Goal: Communication & Community: Answer question/provide support

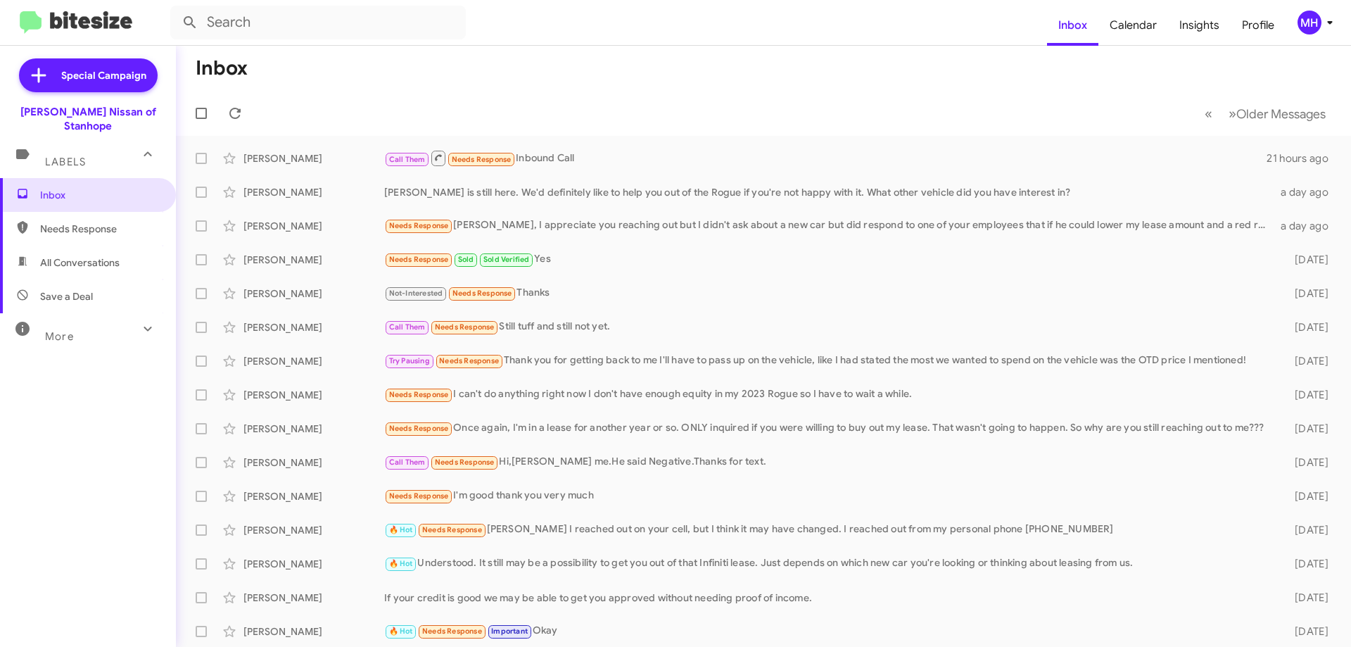
click at [97, 255] on span "All Conversations" at bounding box center [80, 262] width 80 height 14
type input "in:all-conversations"
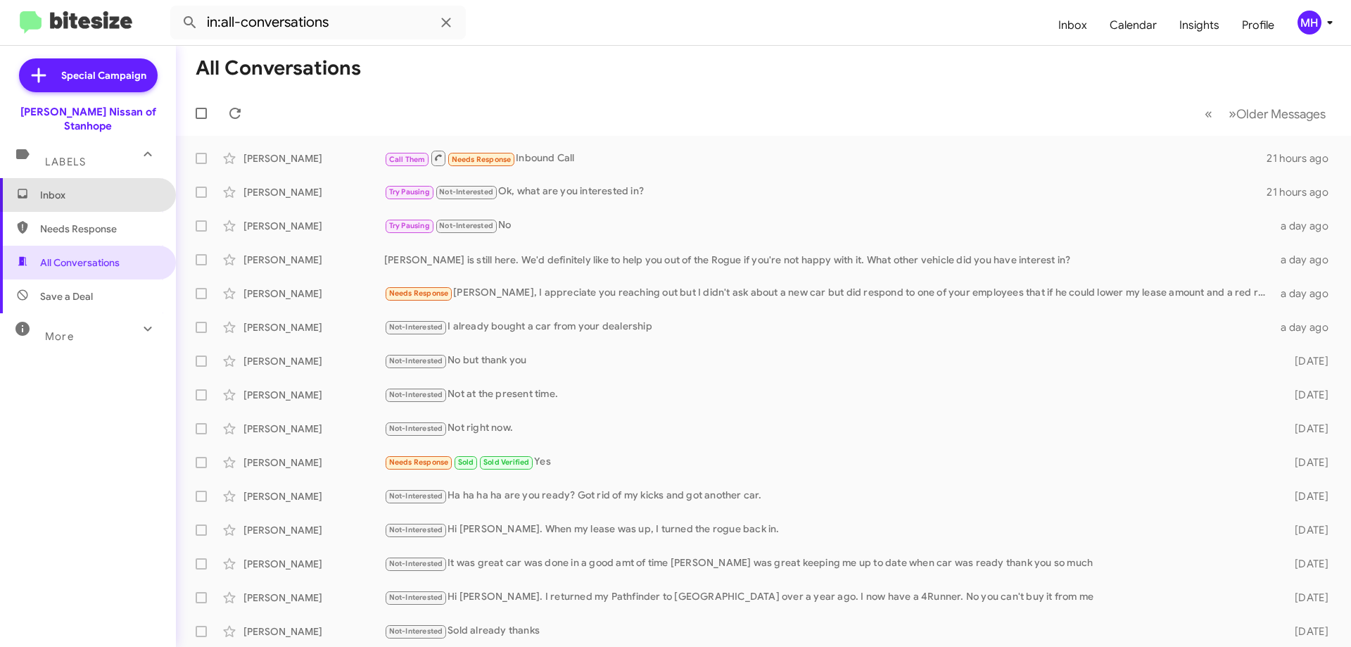
click at [98, 178] on span "Inbox" at bounding box center [88, 195] width 176 height 34
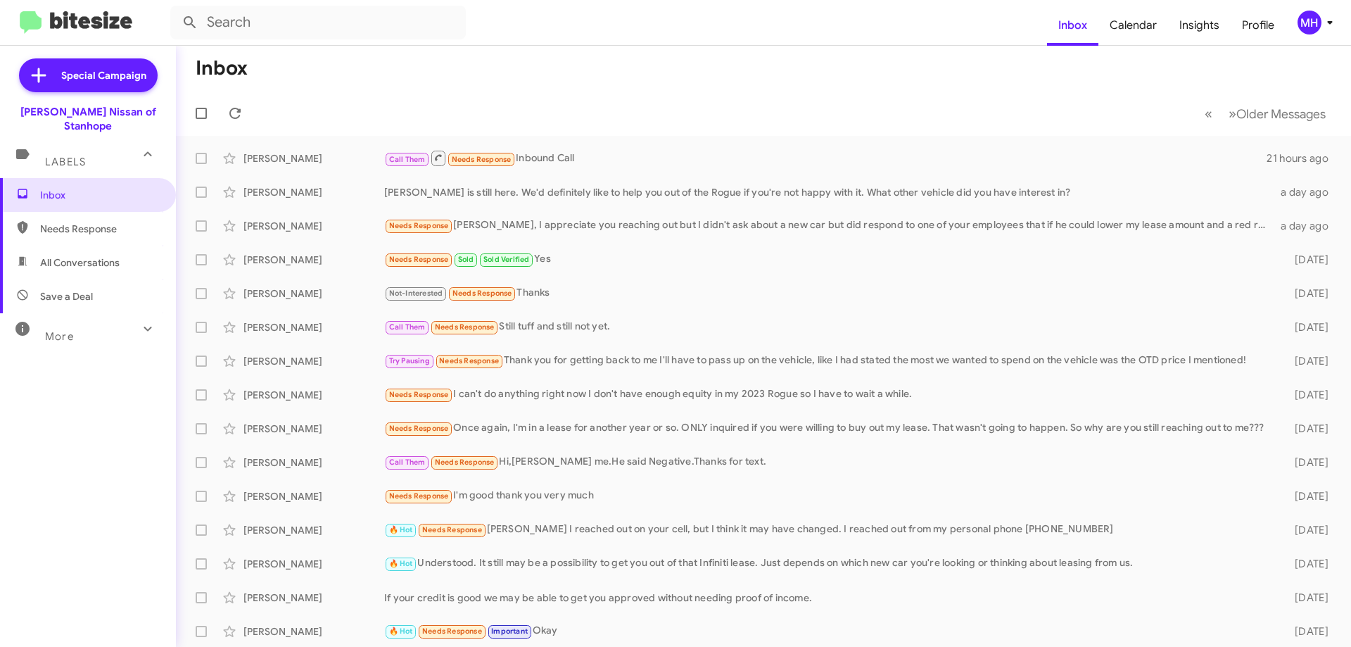
click at [51, 255] on span "All Conversations" at bounding box center [80, 262] width 80 height 14
type input "in:all-conversations"
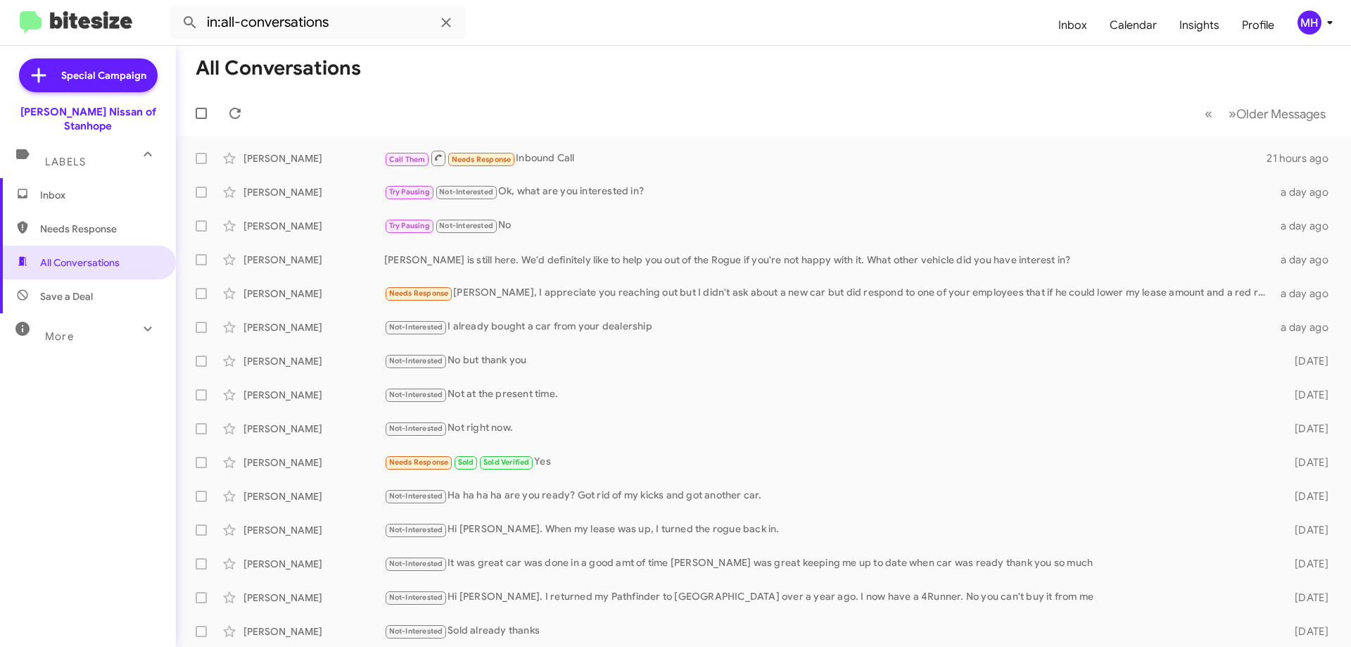
click at [94, 188] on span "Inbox" at bounding box center [100, 195] width 120 height 14
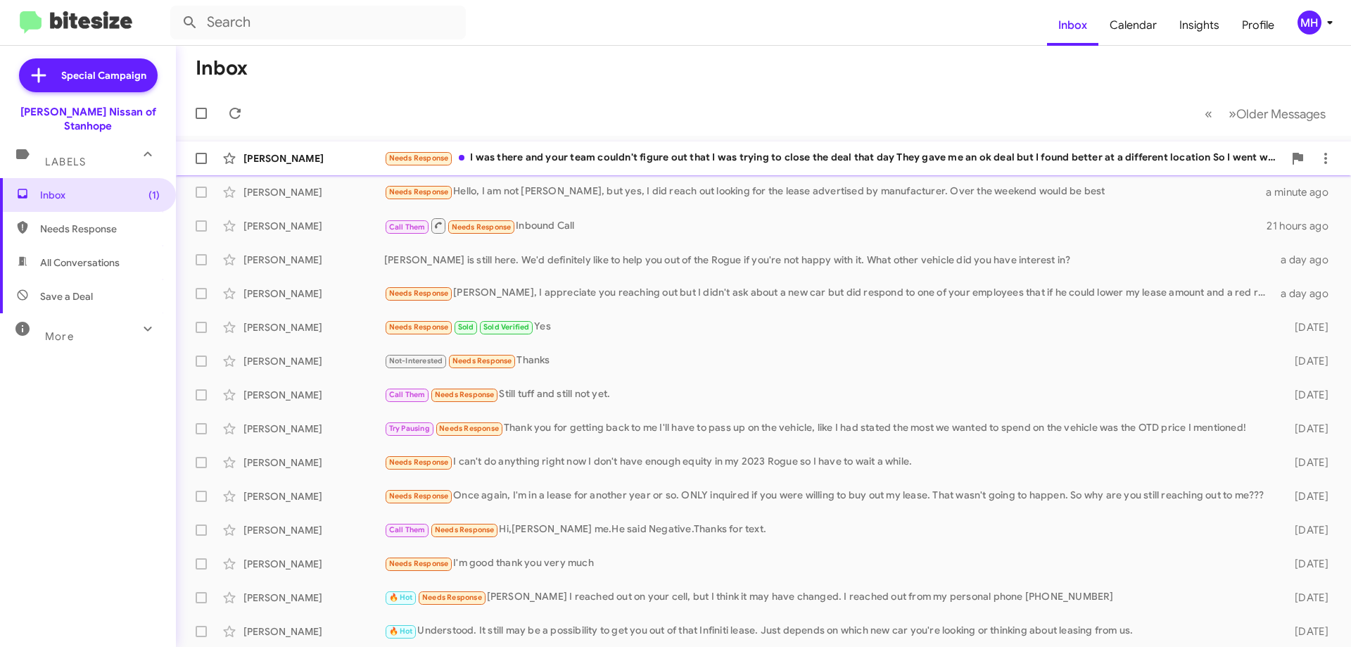
click at [578, 152] on div "Needs Response I was there and your team couldn't figure out that I was trying …" at bounding box center [833, 158] width 899 height 16
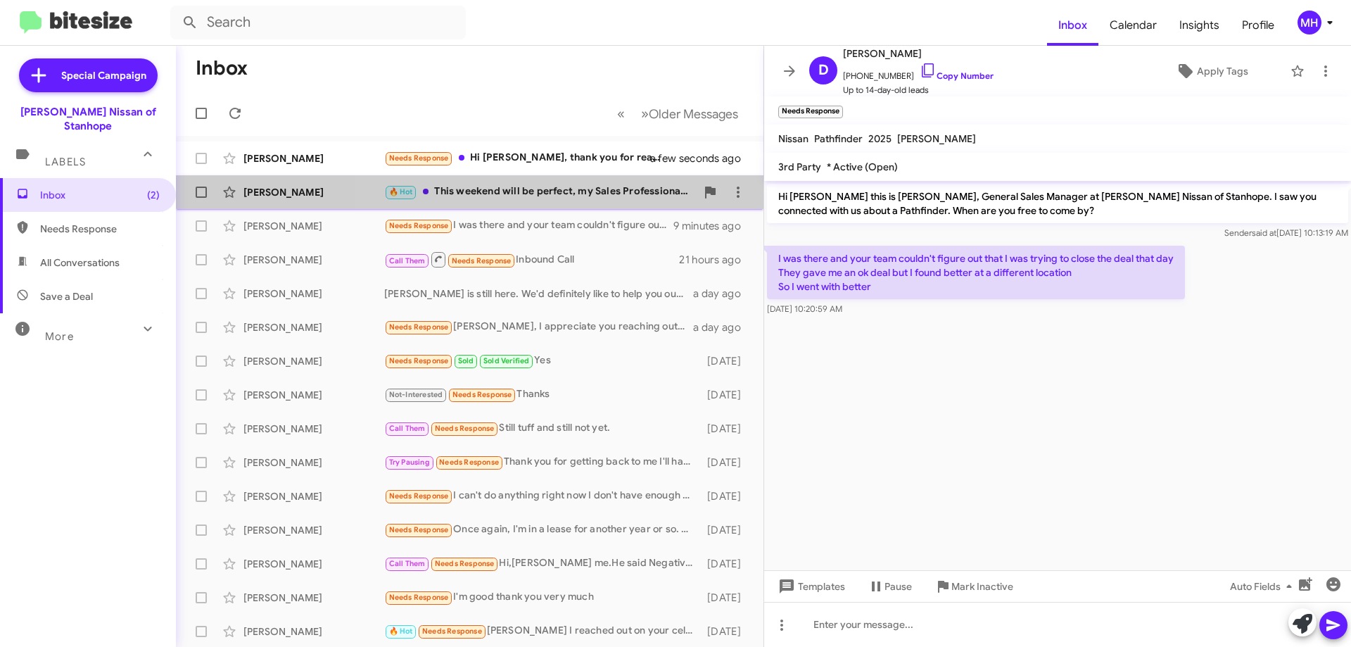
click at [574, 185] on div "🔥 Hot This weekend will be perfect, my Sales Professional [PERSON_NAME] will be…" at bounding box center [540, 192] width 312 height 16
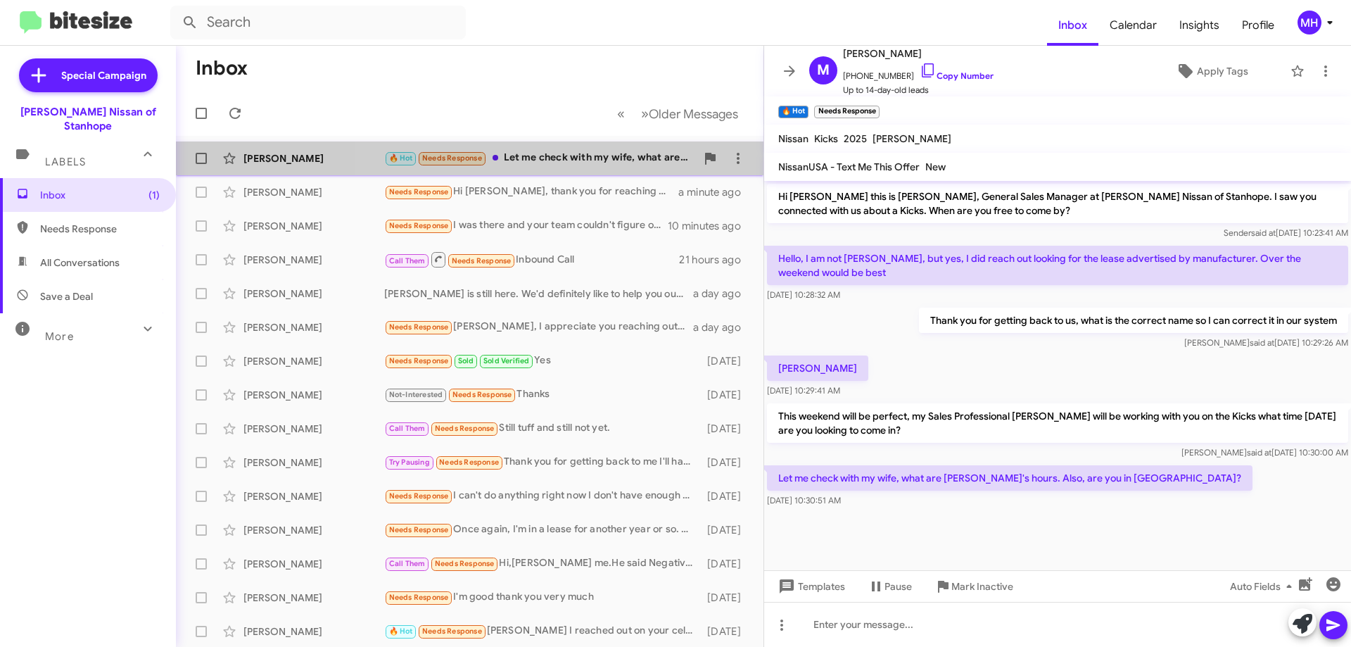
click at [562, 156] on div "🔥 Hot Needs Response Let me check with my wife, what are [PERSON_NAME]'s hours.…" at bounding box center [540, 158] width 312 height 16
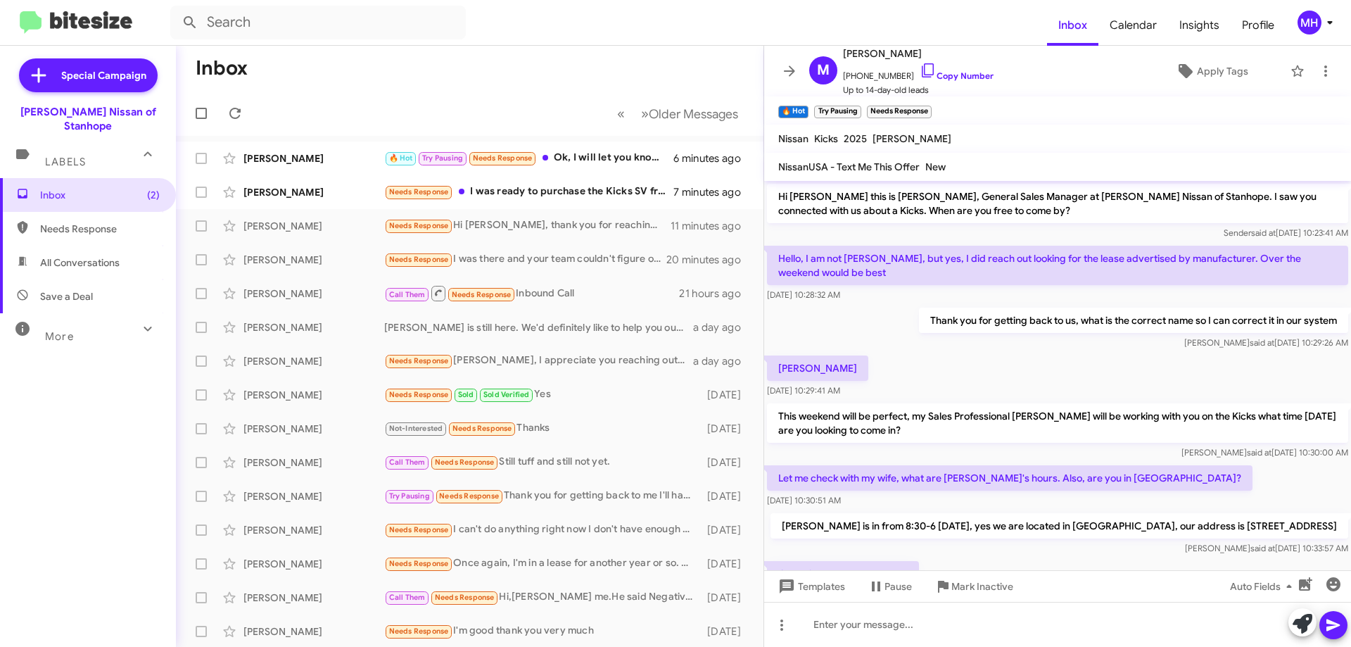
scroll to position [64, 0]
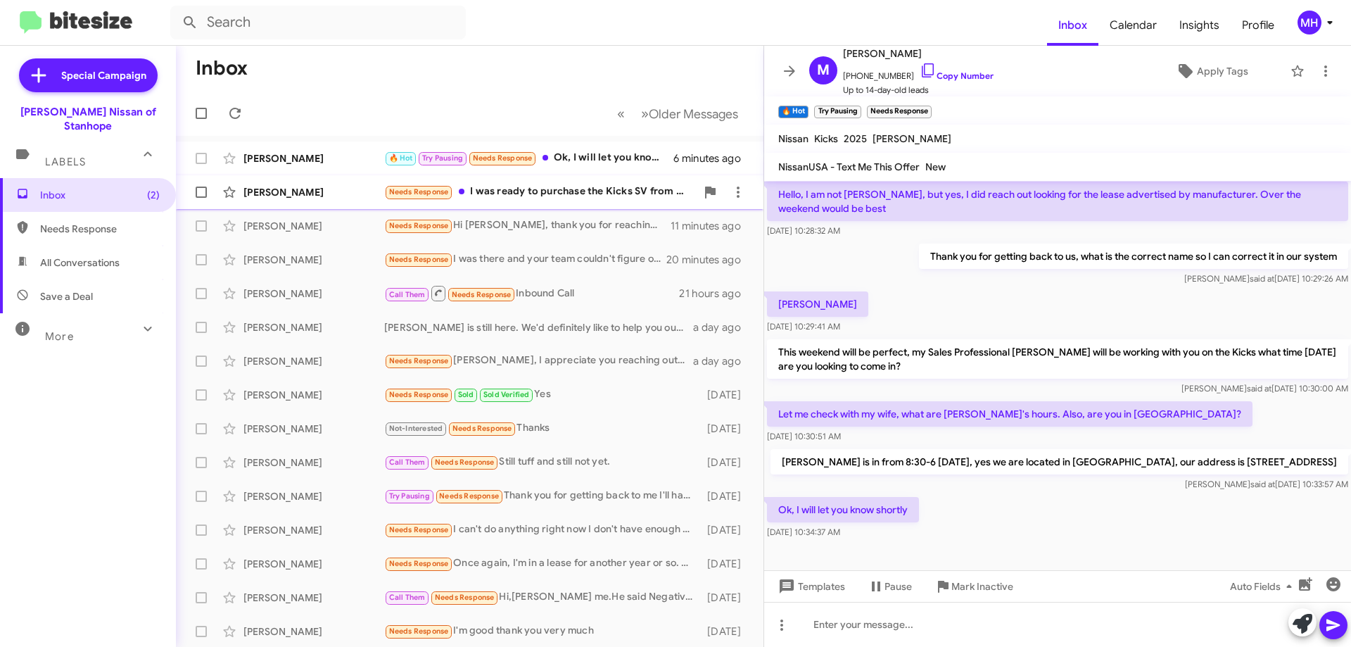
click at [576, 190] on div "Needs Response I was ready to purchase the Kicks SV from Nissan route 23 at $29…" at bounding box center [540, 192] width 312 height 16
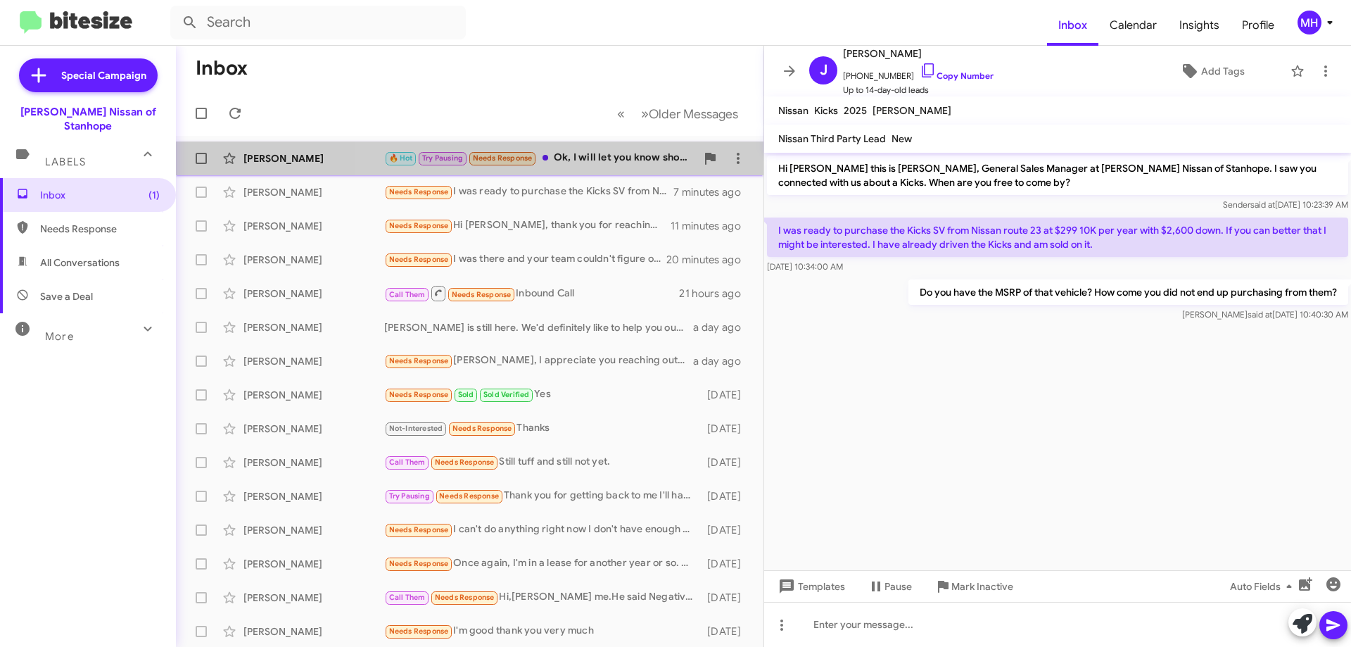
click at [623, 156] on div "🔥 Hot Try Pausing Needs Response Ok, I will let you know shortly" at bounding box center [540, 158] width 312 height 16
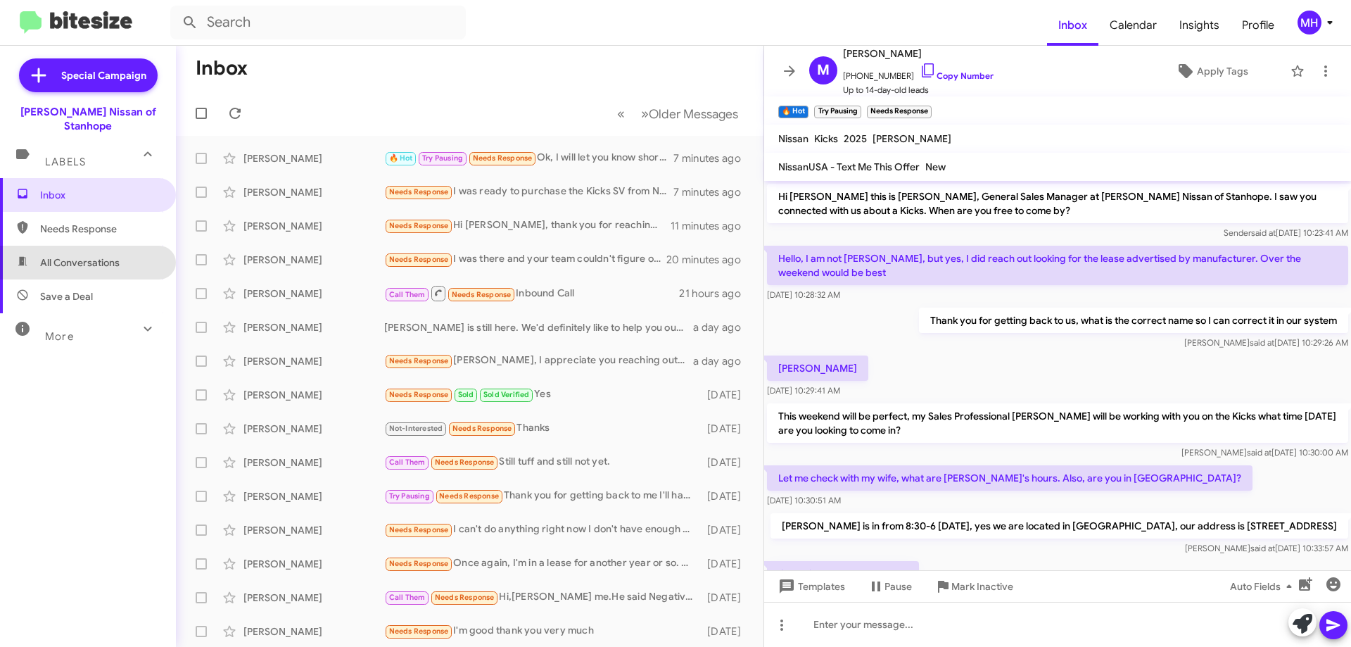
click at [87, 255] on span "All Conversations" at bounding box center [80, 262] width 80 height 14
type input "in:all-conversations"
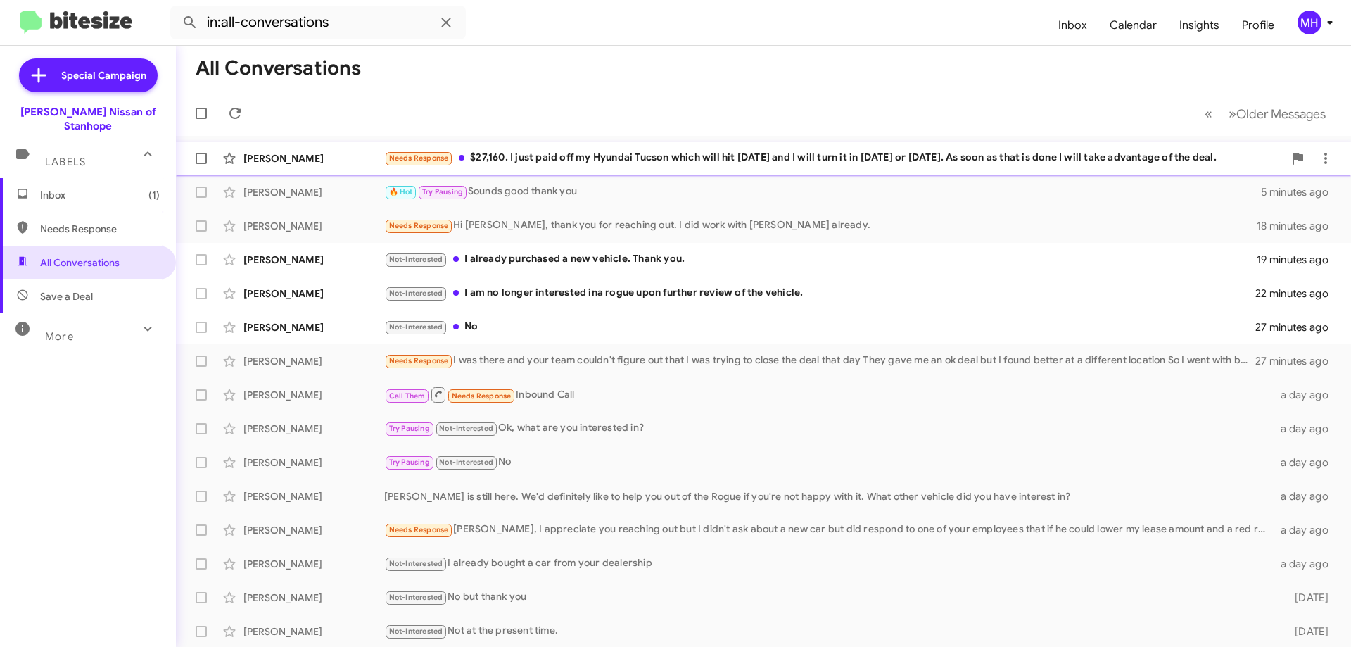
click at [502, 154] on div "Needs Response $27,160. I just paid off my Hyundai Tucson which will hit [DATE]…" at bounding box center [833, 158] width 899 height 16
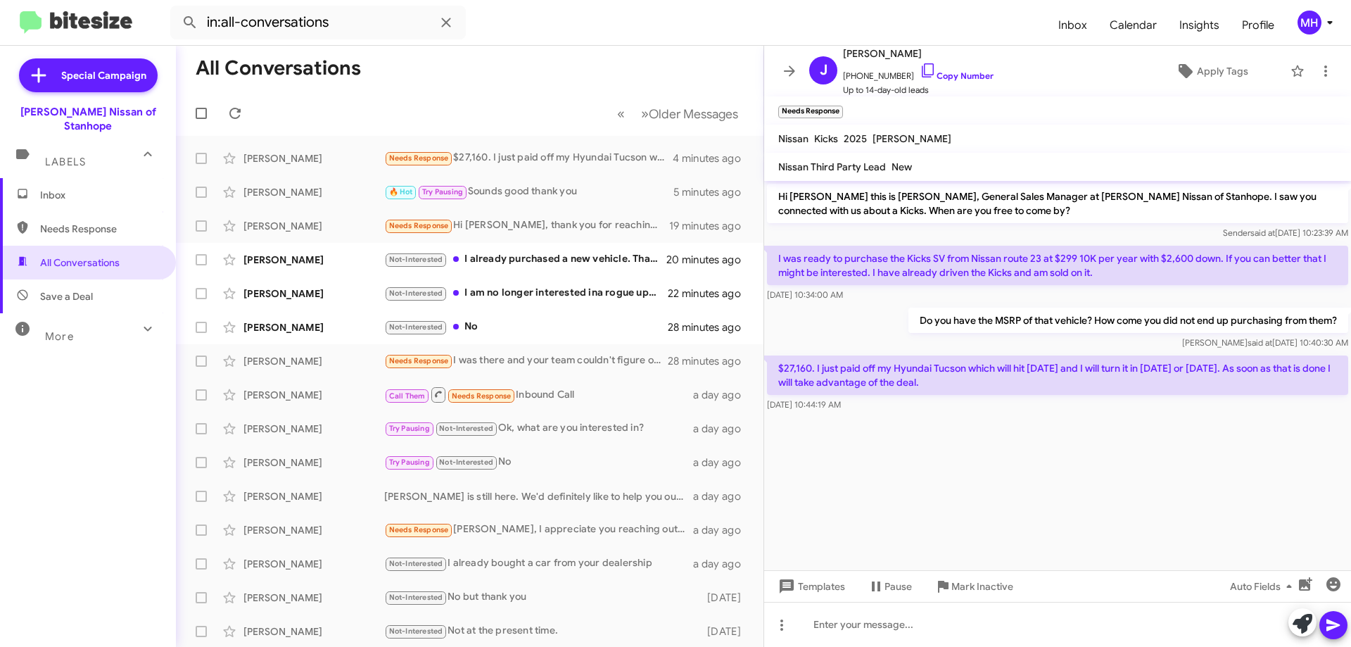
click at [64, 188] on span "Inbox" at bounding box center [100, 195] width 120 height 14
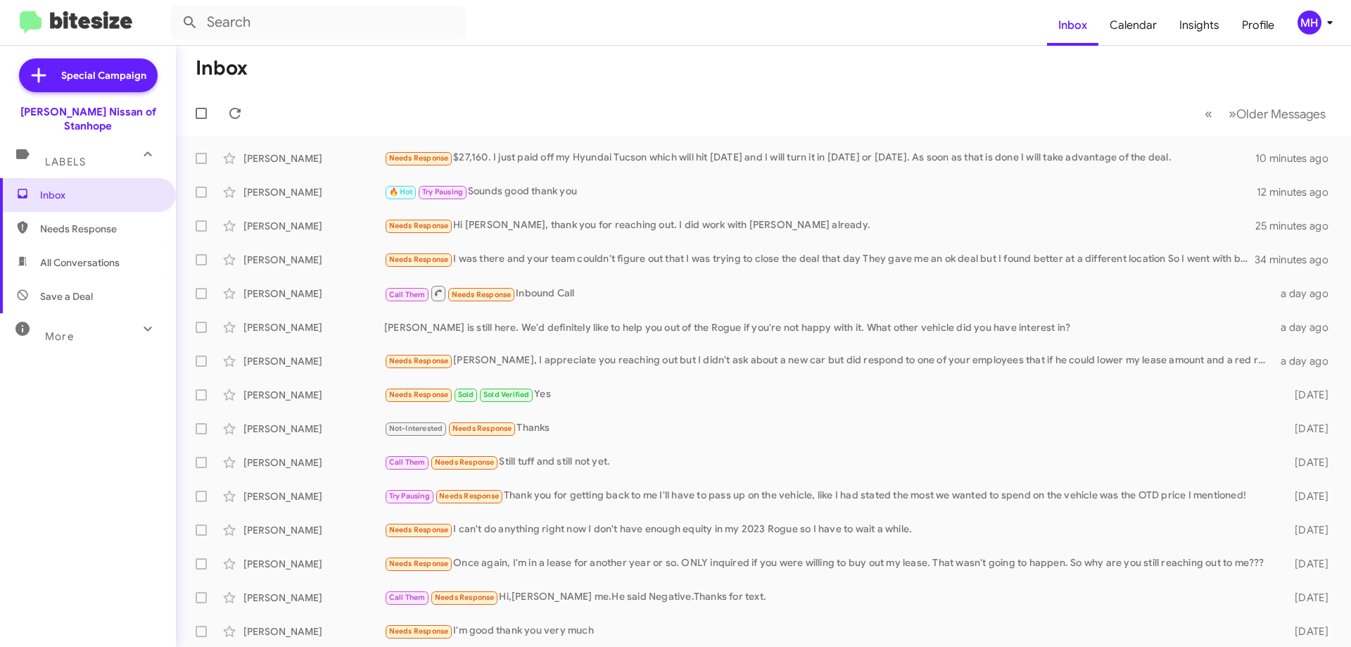
click at [75, 255] on span "All Conversations" at bounding box center [80, 262] width 80 height 14
type input "in:all-conversations"
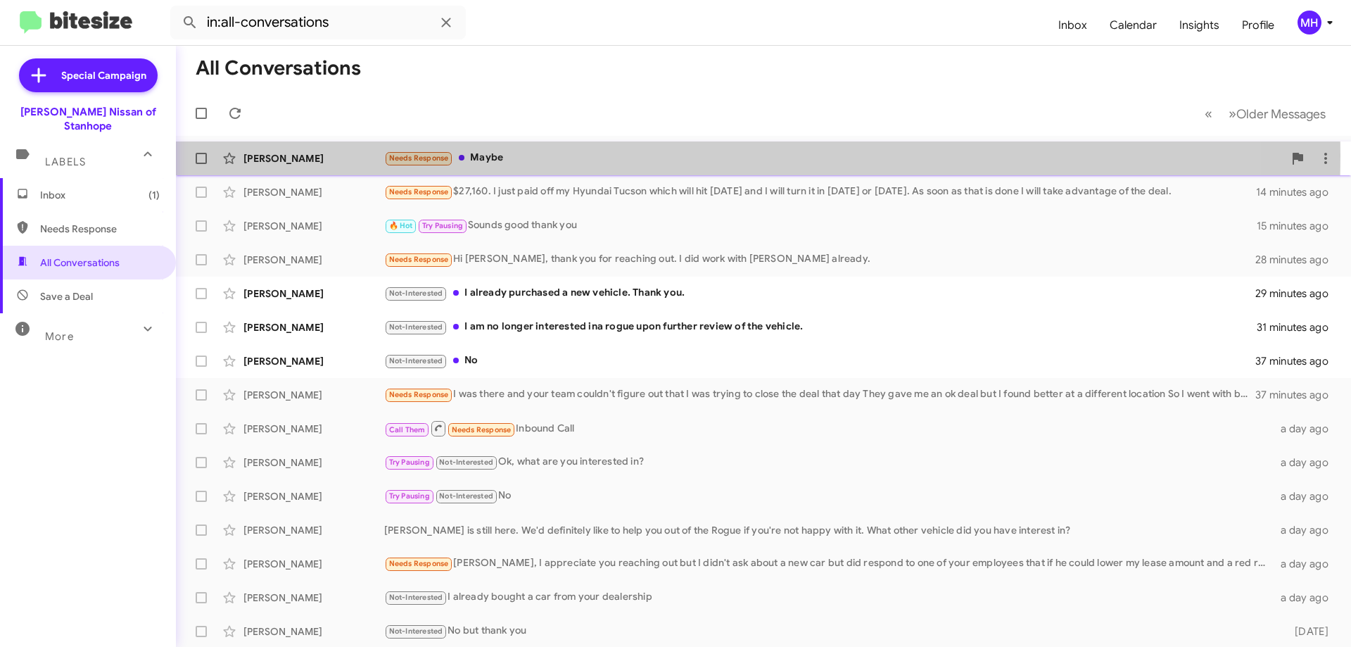
click at [496, 156] on div "Needs Response Maybe" at bounding box center [833, 158] width 899 height 16
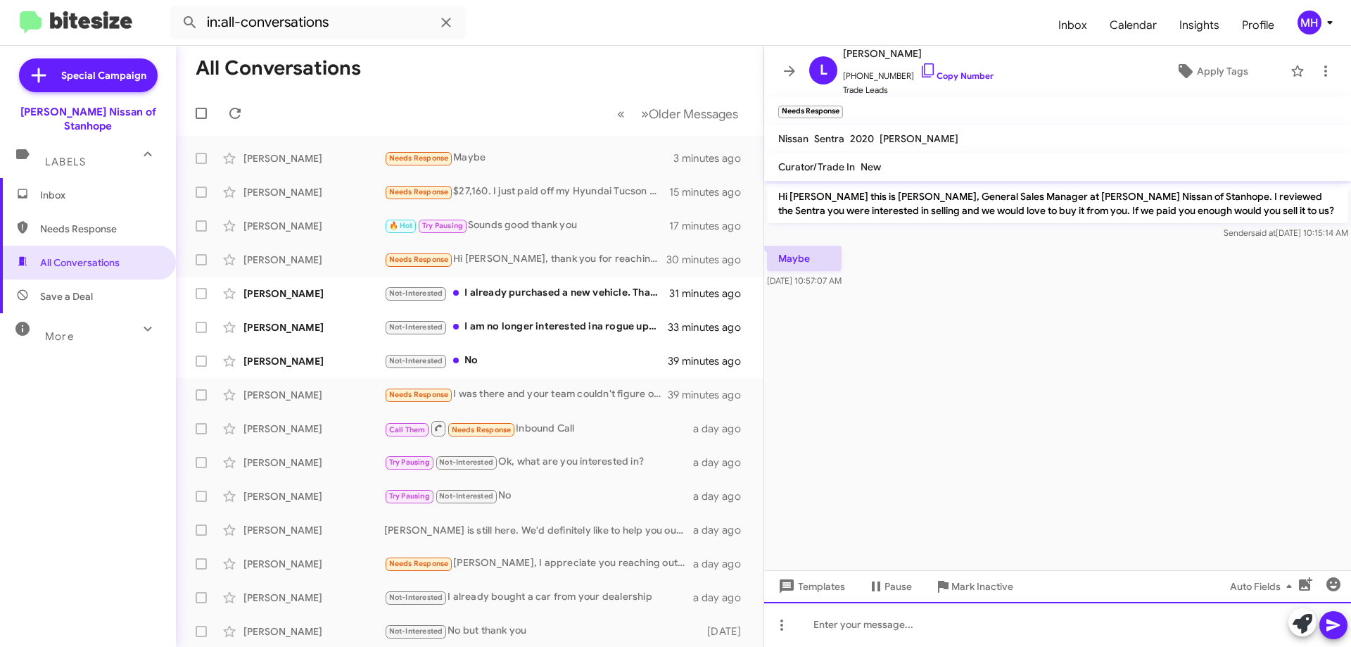
click at [828, 623] on div at bounding box center [1057, 624] width 587 height 45
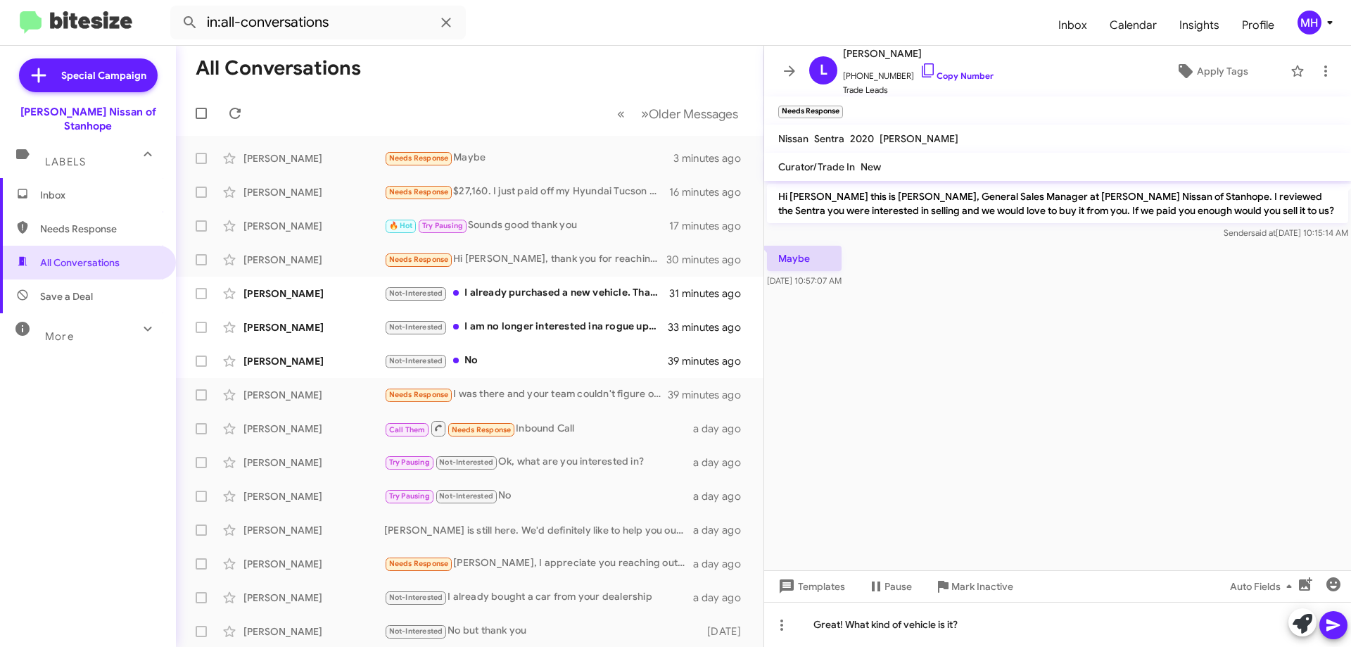
click at [1334, 628] on icon at bounding box center [1333, 624] width 17 height 17
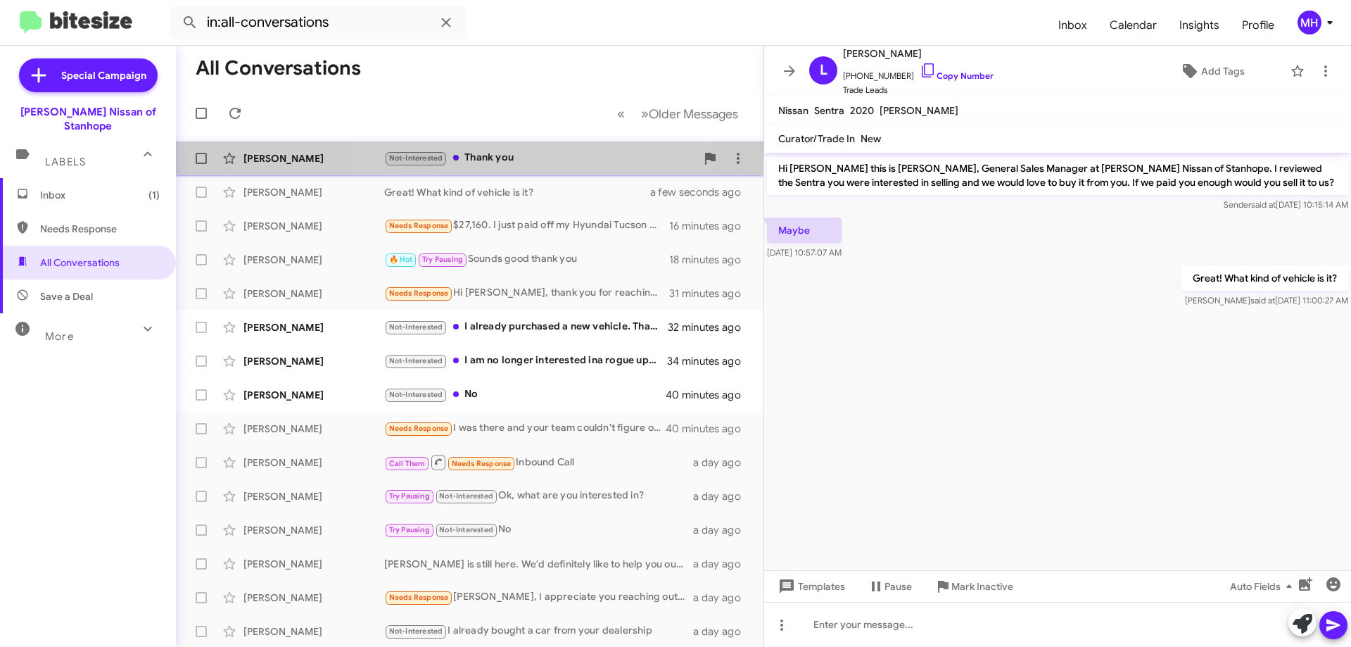
click at [516, 156] on div "Not-Interested Thank you" at bounding box center [540, 158] width 312 height 16
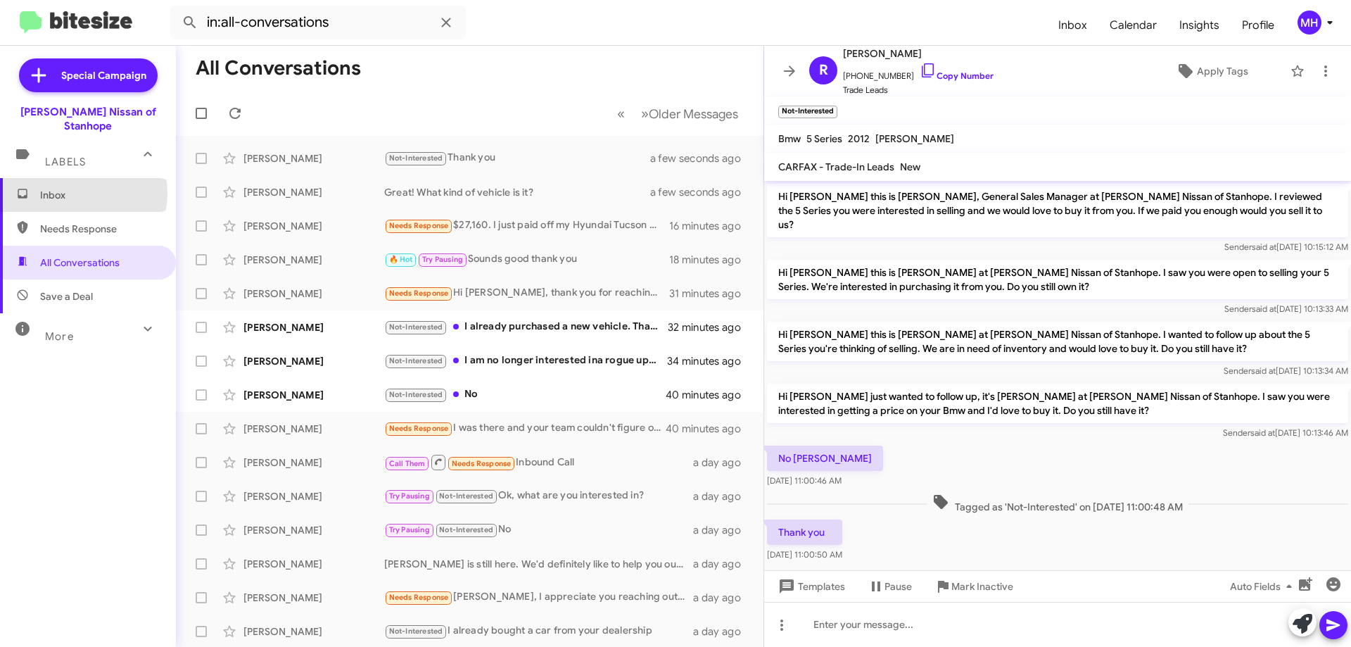
click at [77, 188] on span "Inbox" at bounding box center [100, 195] width 120 height 14
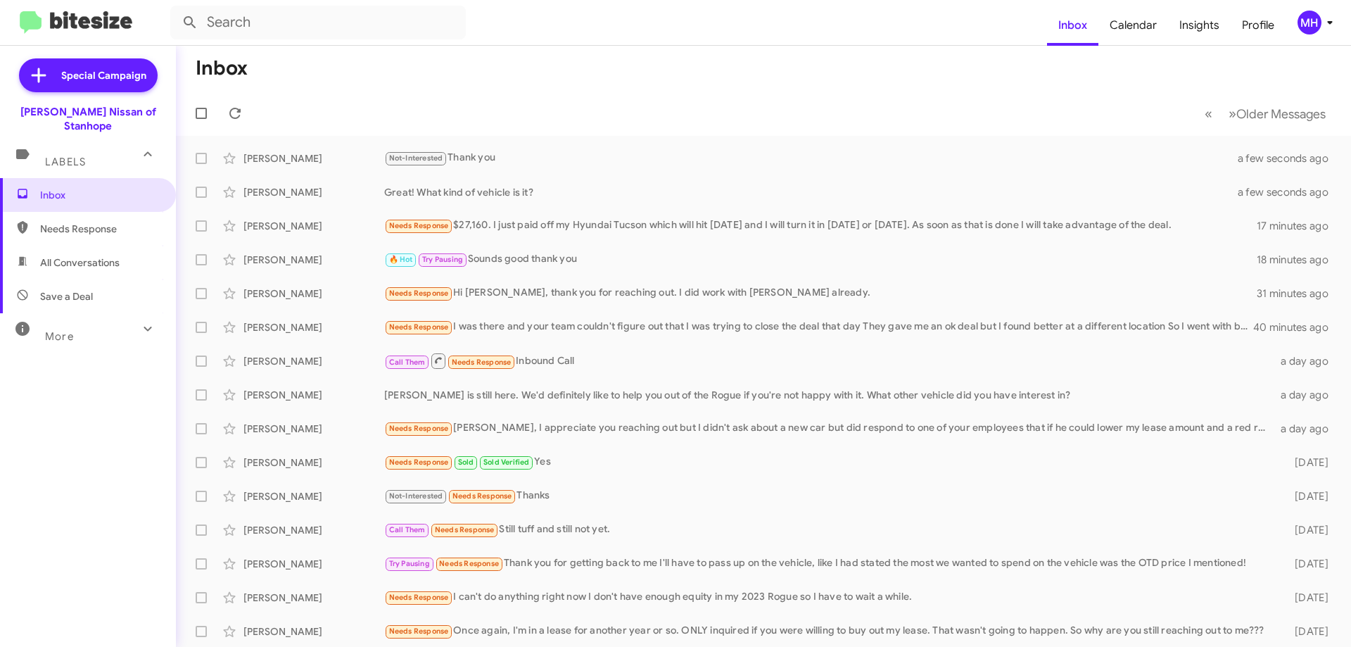
click at [73, 255] on span "All Conversations" at bounding box center [80, 262] width 80 height 14
type input "in:all-conversations"
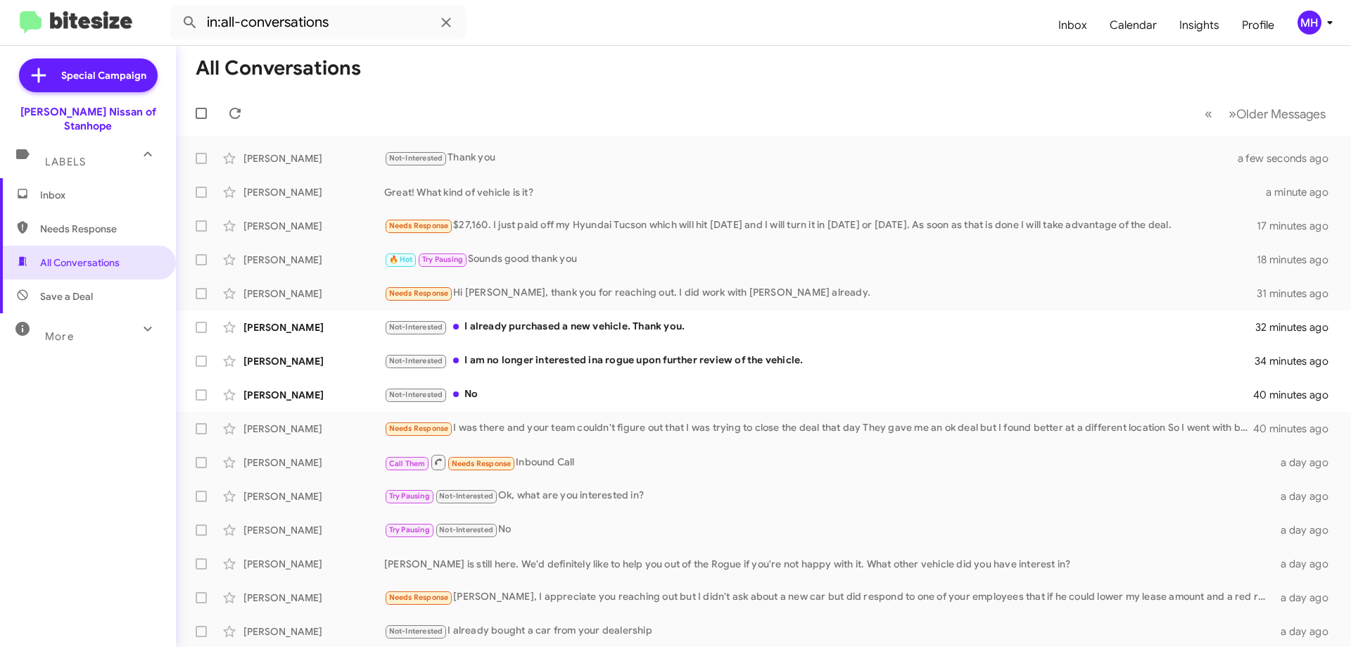
click at [84, 188] on span "Inbox" at bounding box center [100, 195] width 120 height 14
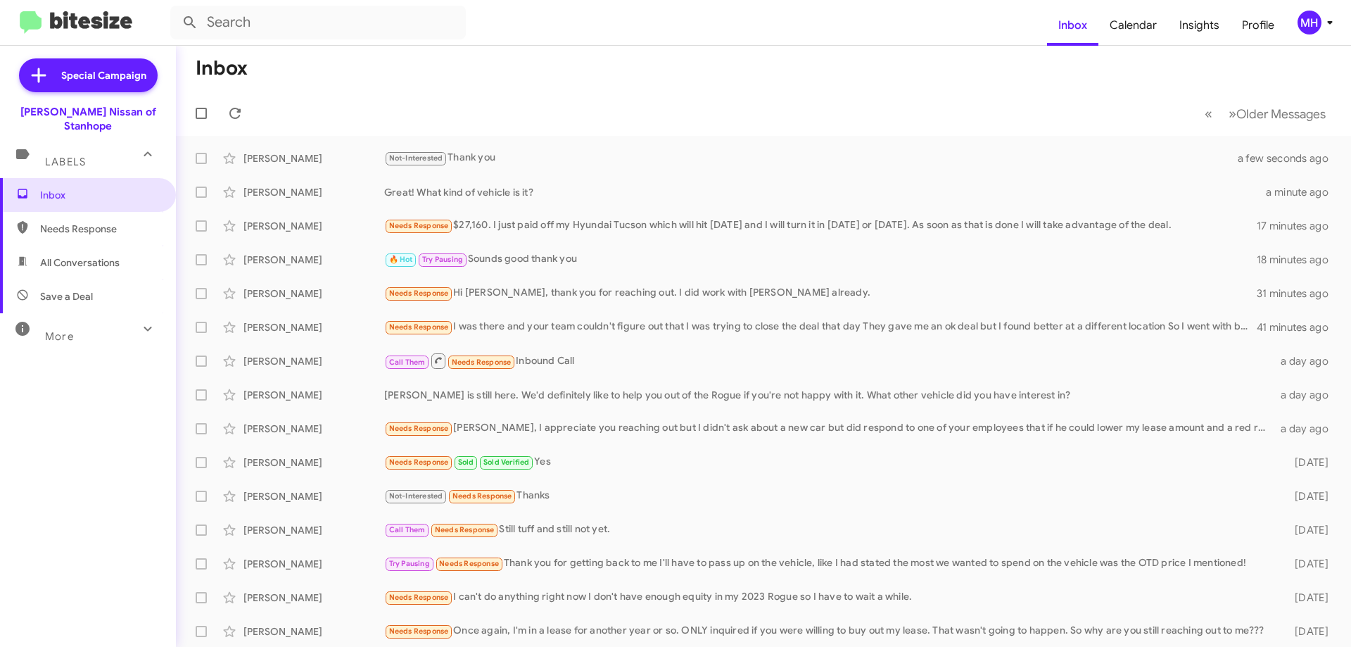
click at [82, 255] on span "All Conversations" at bounding box center [80, 262] width 80 height 14
type input "in:all-conversations"
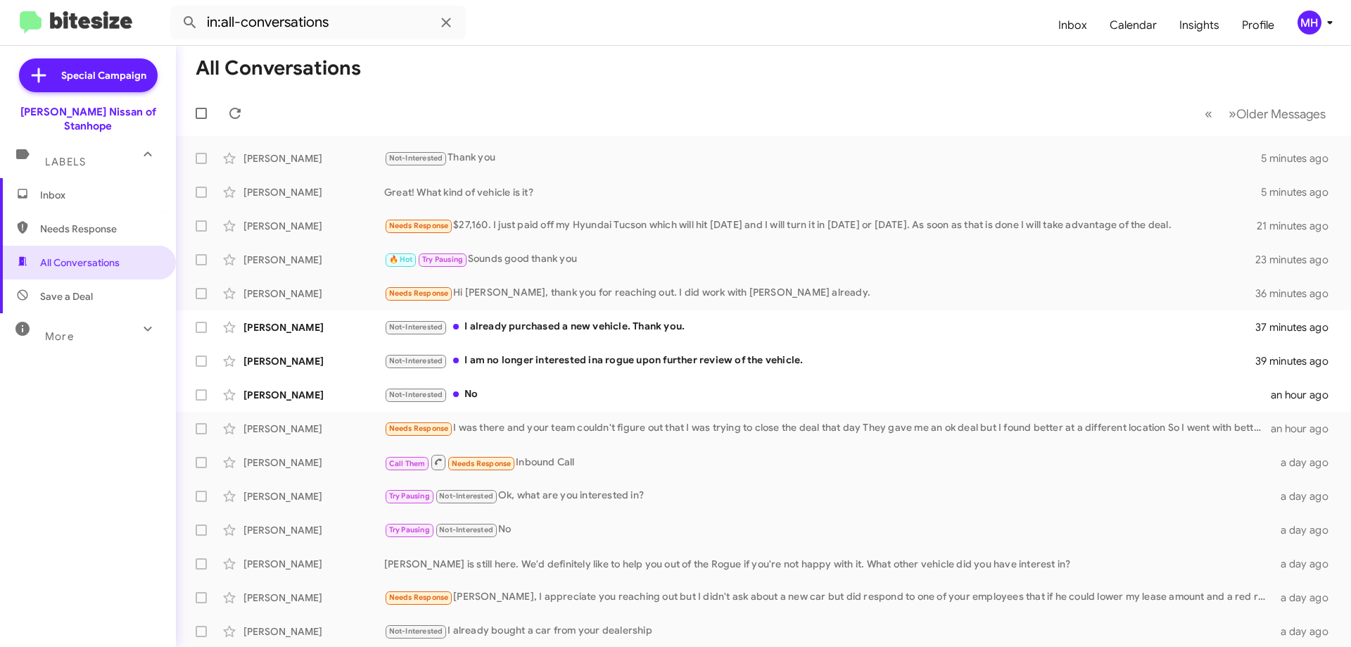
click at [80, 188] on span "Inbox" at bounding box center [100, 195] width 120 height 14
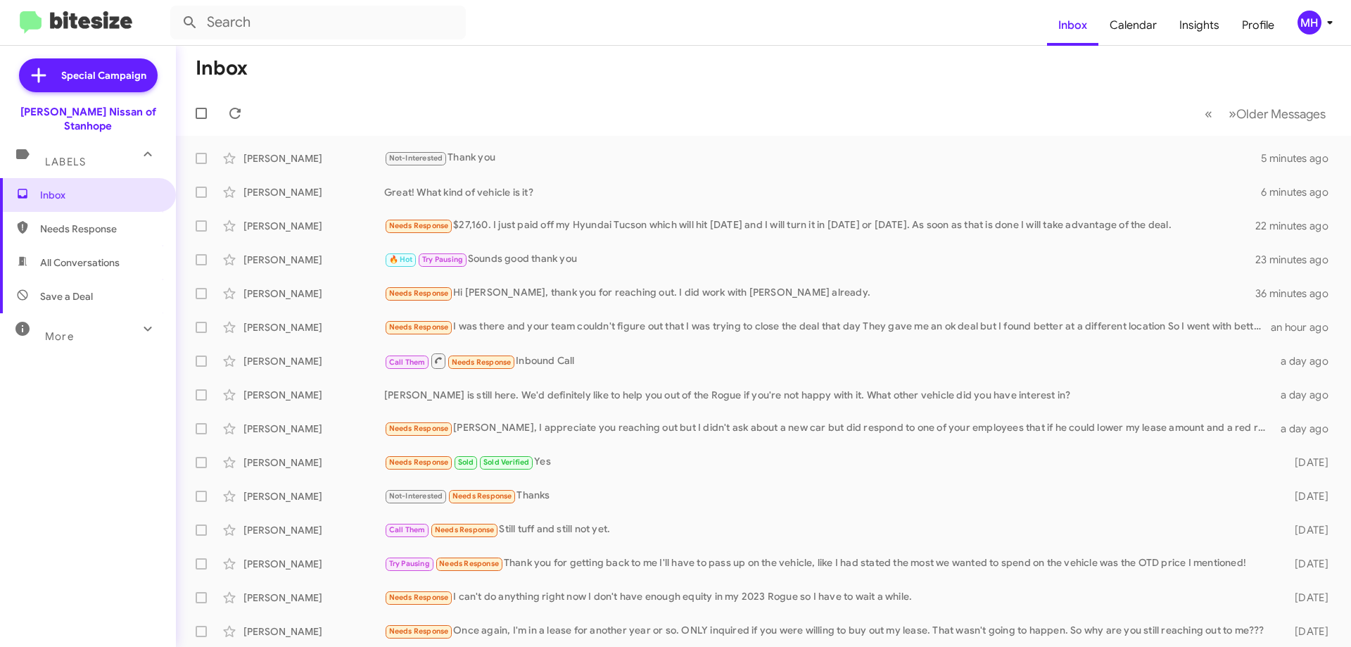
click at [75, 246] on span "All Conversations" at bounding box center [88, 263] width 176 height 34
type input "in:all-conversations"
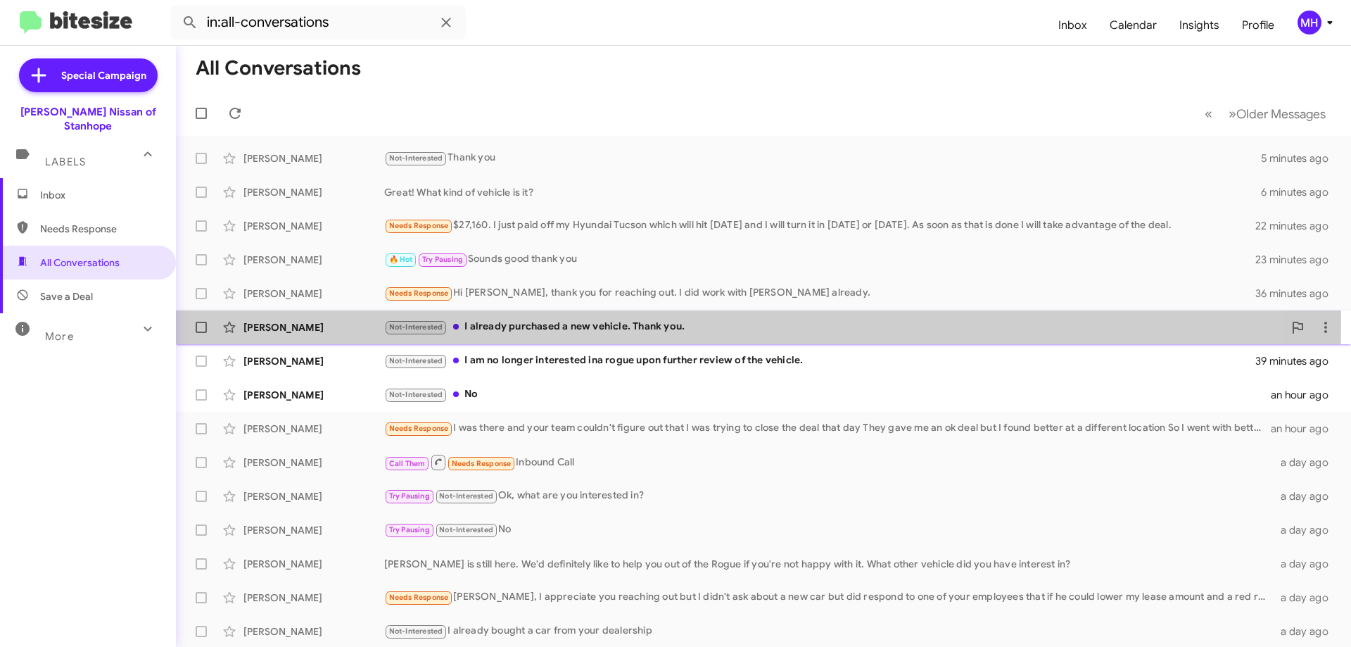
click at [507, 319] on div "Not-Interested I already purchased a new vehicle. Thank you." at bounding box center [833, 327] width 899 height 16
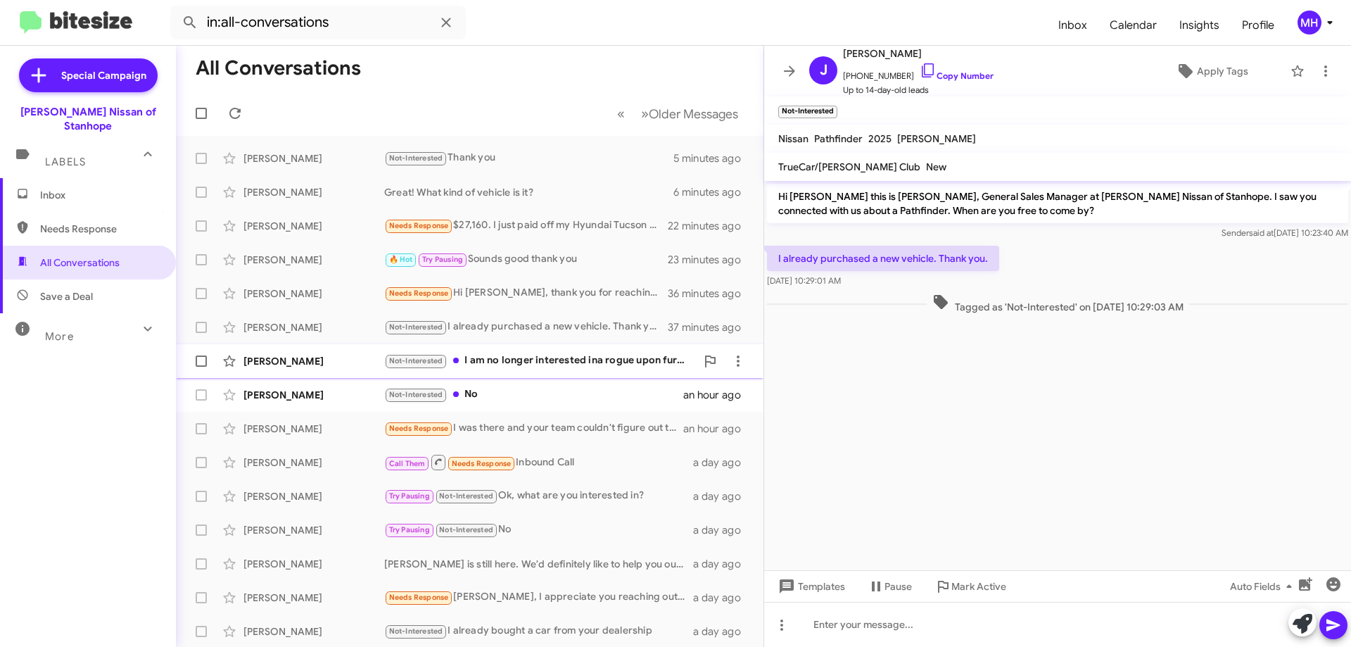
click at [552, 364] on div "Not-Interested I am no longer interested ina rogue upon further review of the v…" at bounding box center [540, 361] width 312 height 16
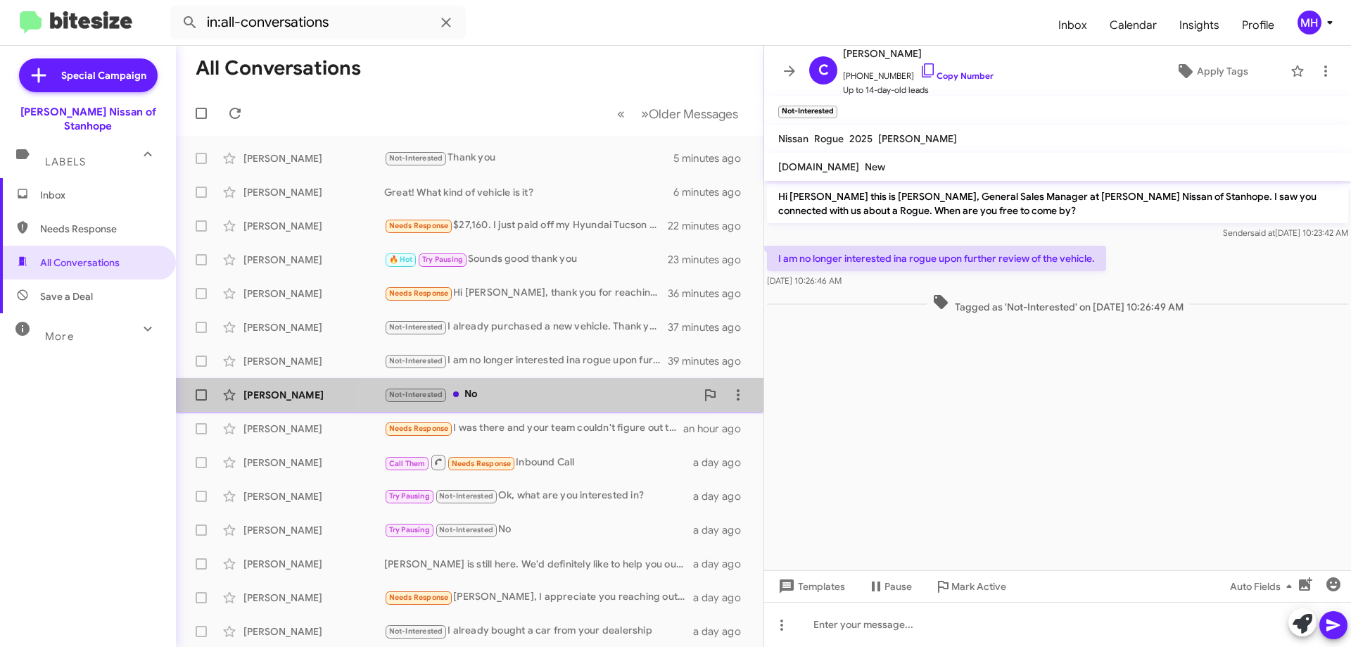
click at [520, 392] on div "Not-Interested No" at bounding box center [540, 394] width 312 height 16
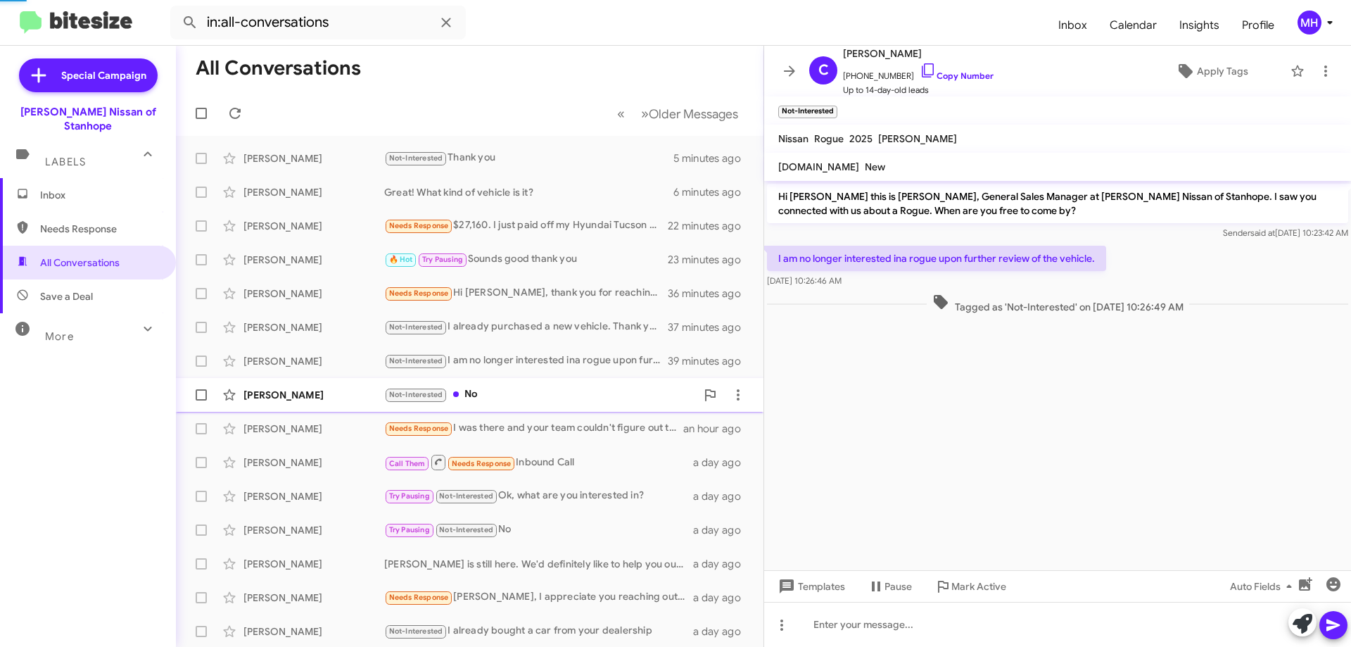
scroll to position [113, 0]
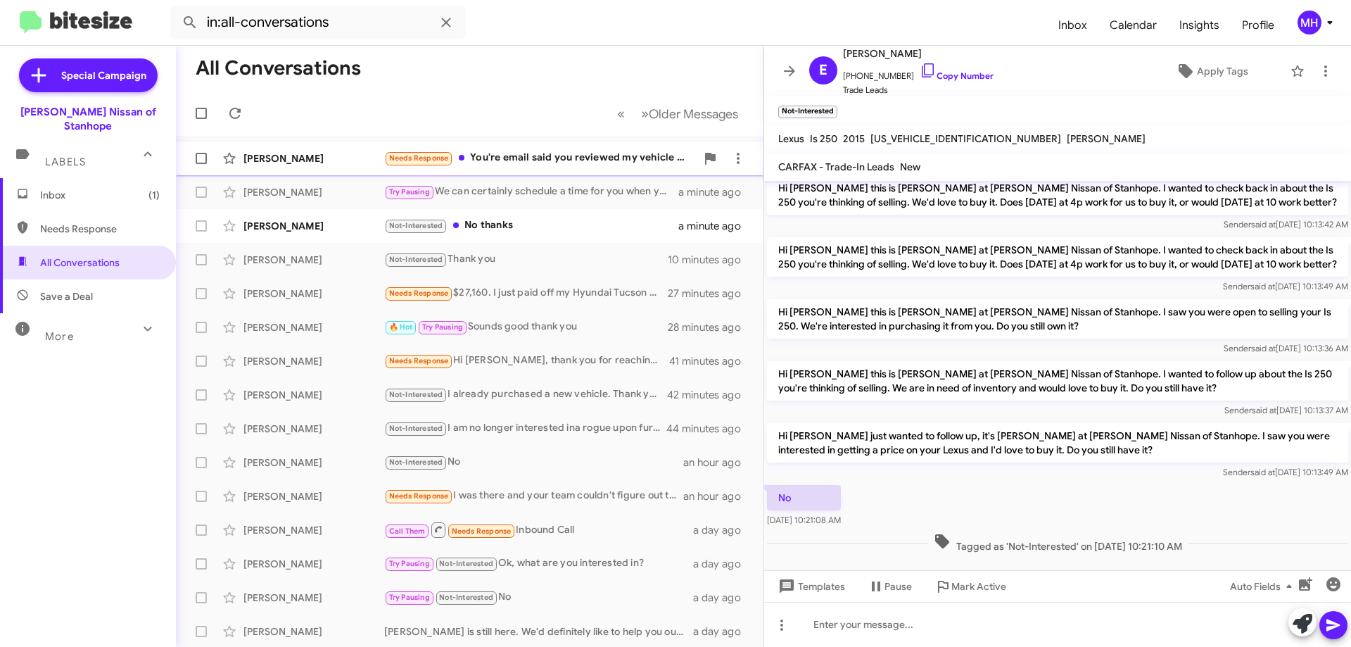
click at [559, 154] on div "Needs Response You're email said you reviewed my vehicle You should know what i…" at bounding box center [540, 158] width 312 height 16
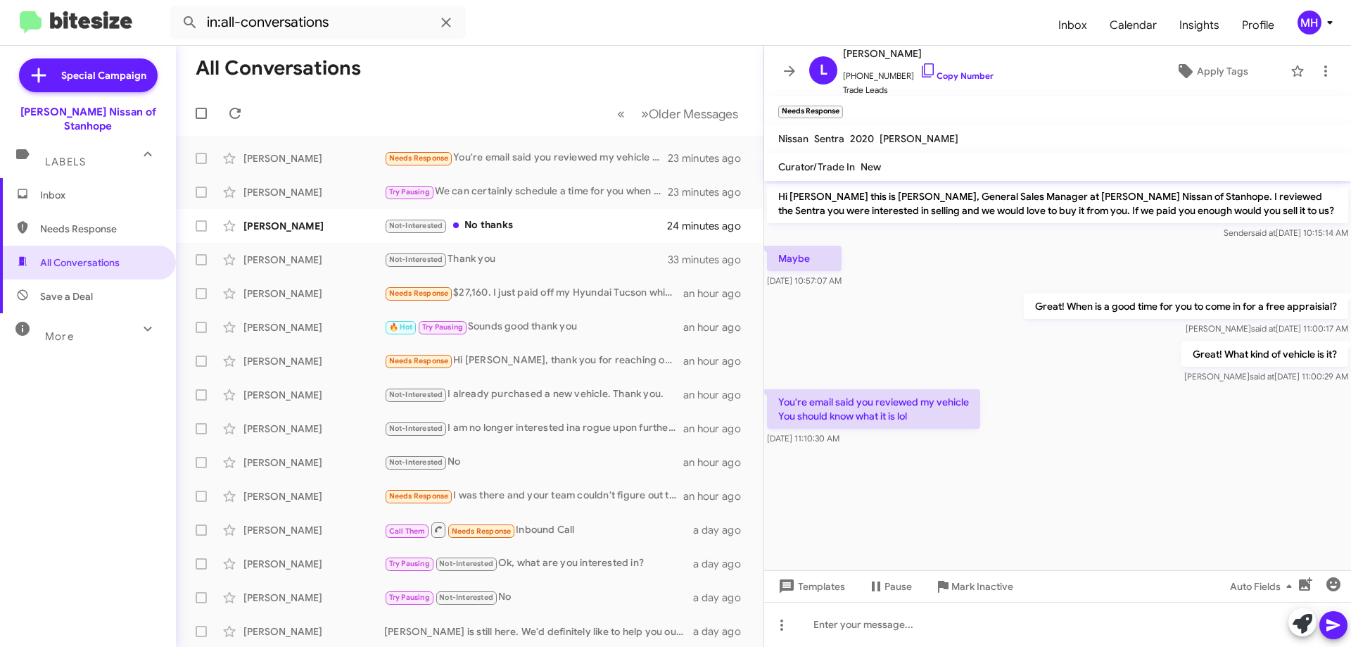
click at [49, 188] on span "Inbox" at bounding box center [100, 195] width 120 height 14
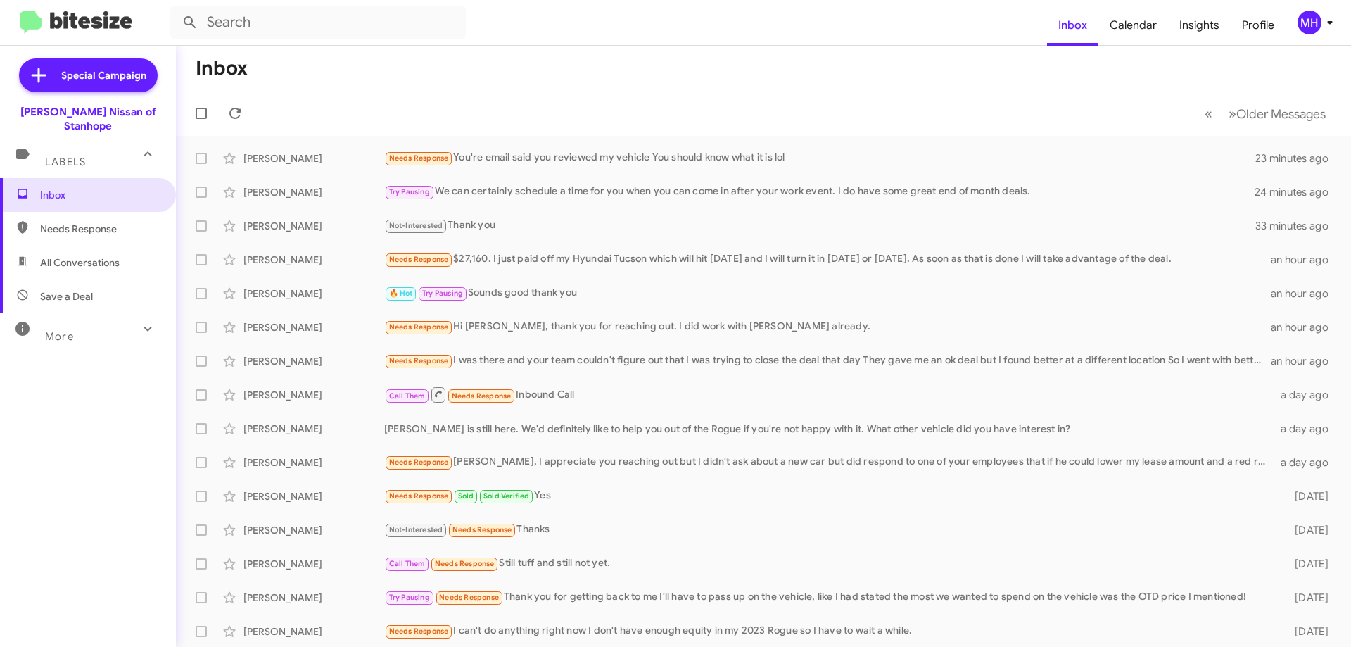
click at [123, 251] on span "All Conversations" at bounding box center [88, 263] width 176 height 34
type input "in:all-conversations"
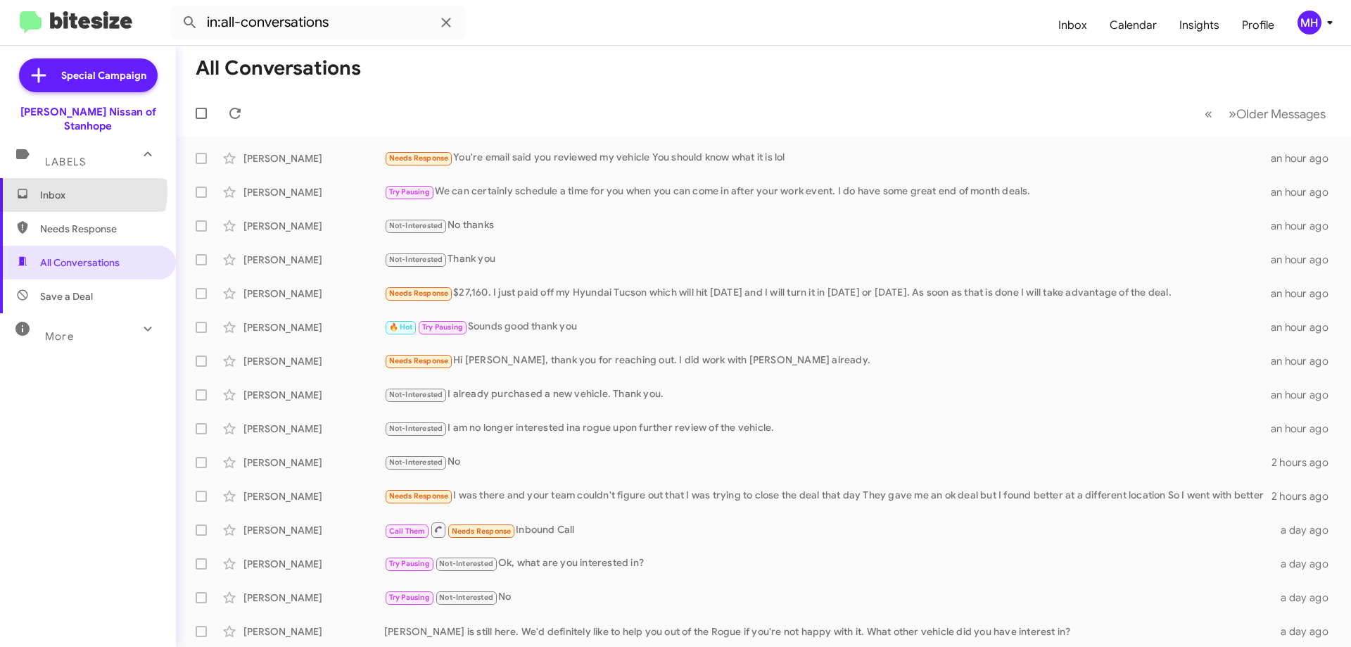
click at [70, 188] on span "Inbox" at bounding box center [100, 195] width 120 height 14
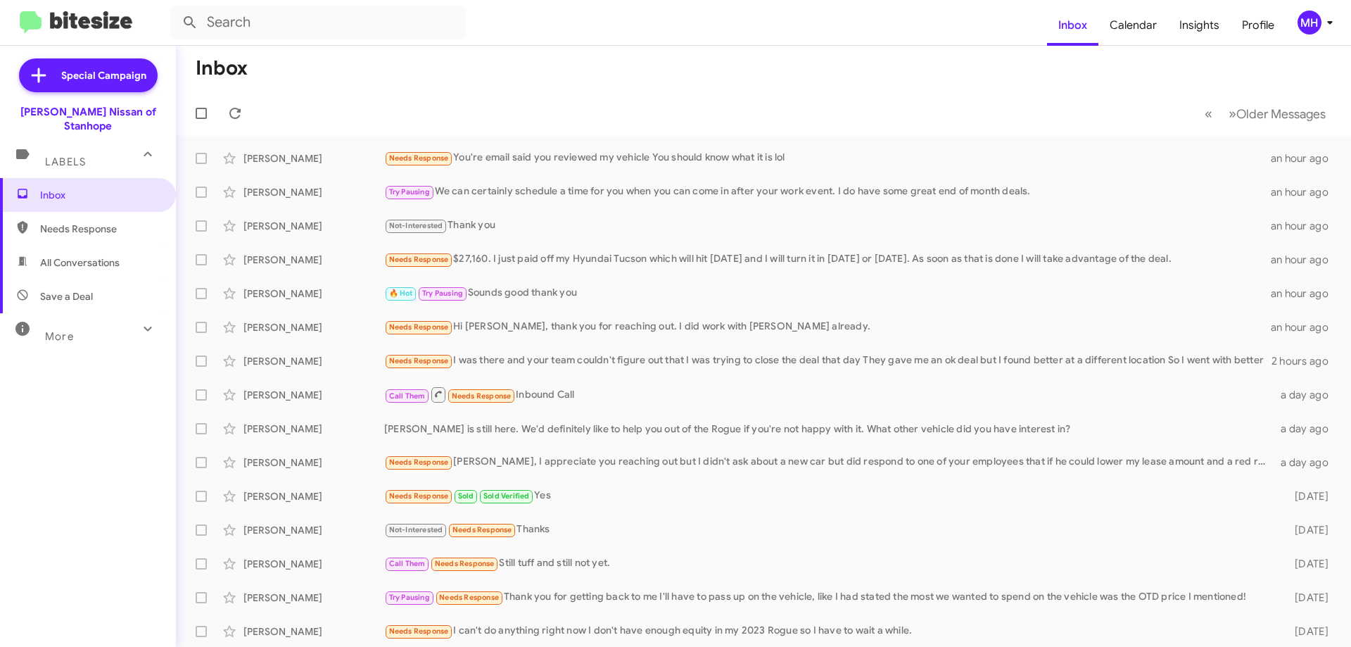
click at [96, 255] on span "All Conversations" at bounding box center [80, 262] width 80 height 14
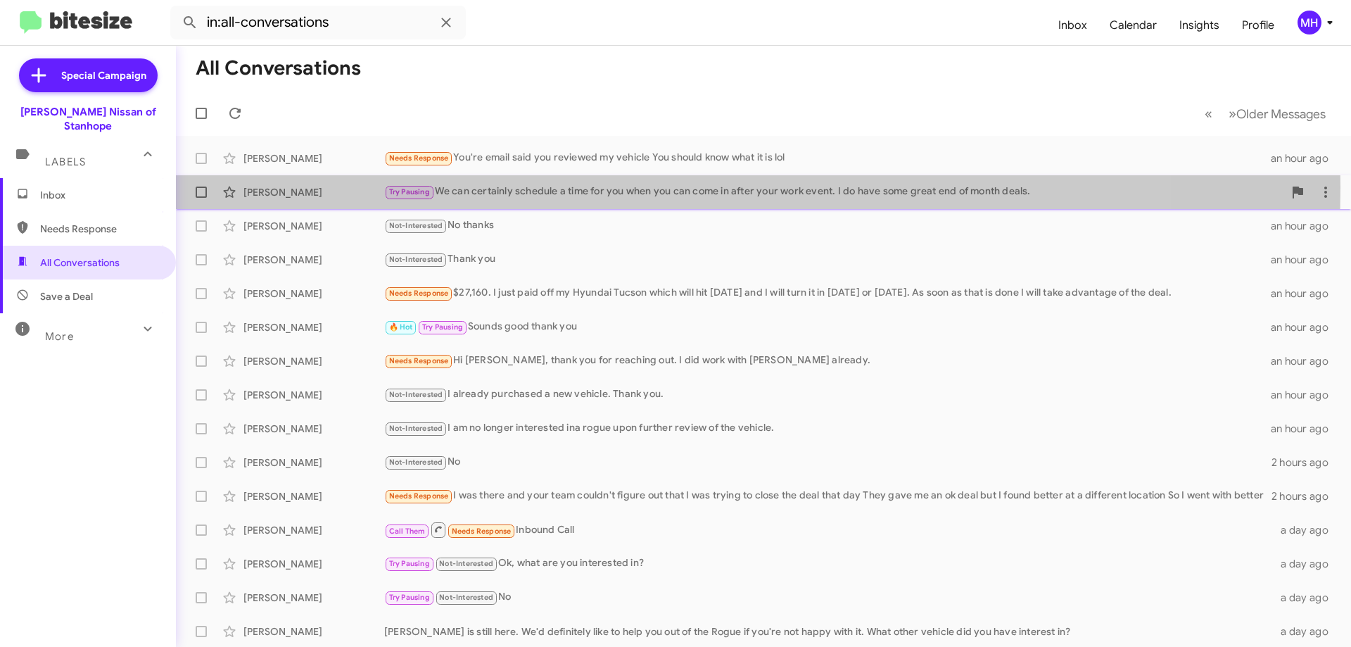
click at [540, 187] on div "Try Pausing We can certainly schedule a time for you when you can come in after…" at bounding box center [833, 192] width 899 height 16
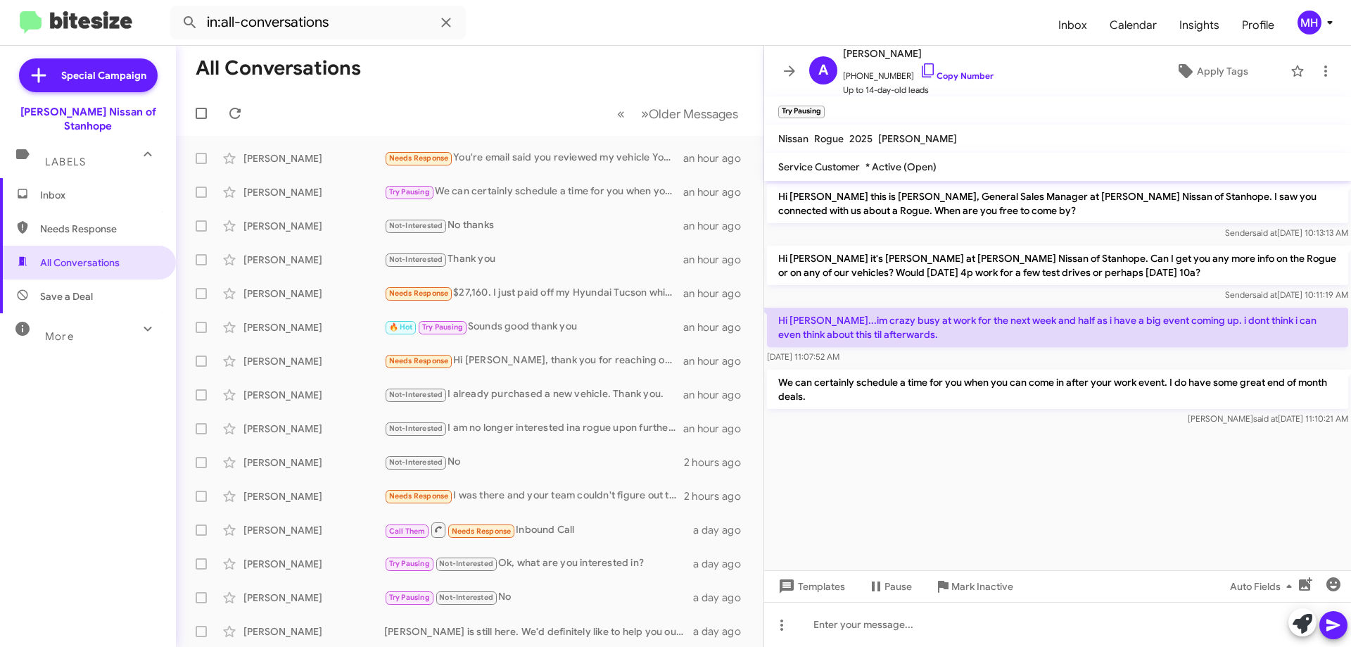
click at [62, 222] on span "Needs Response" at bounding box center [100, 229] width 120 height 14
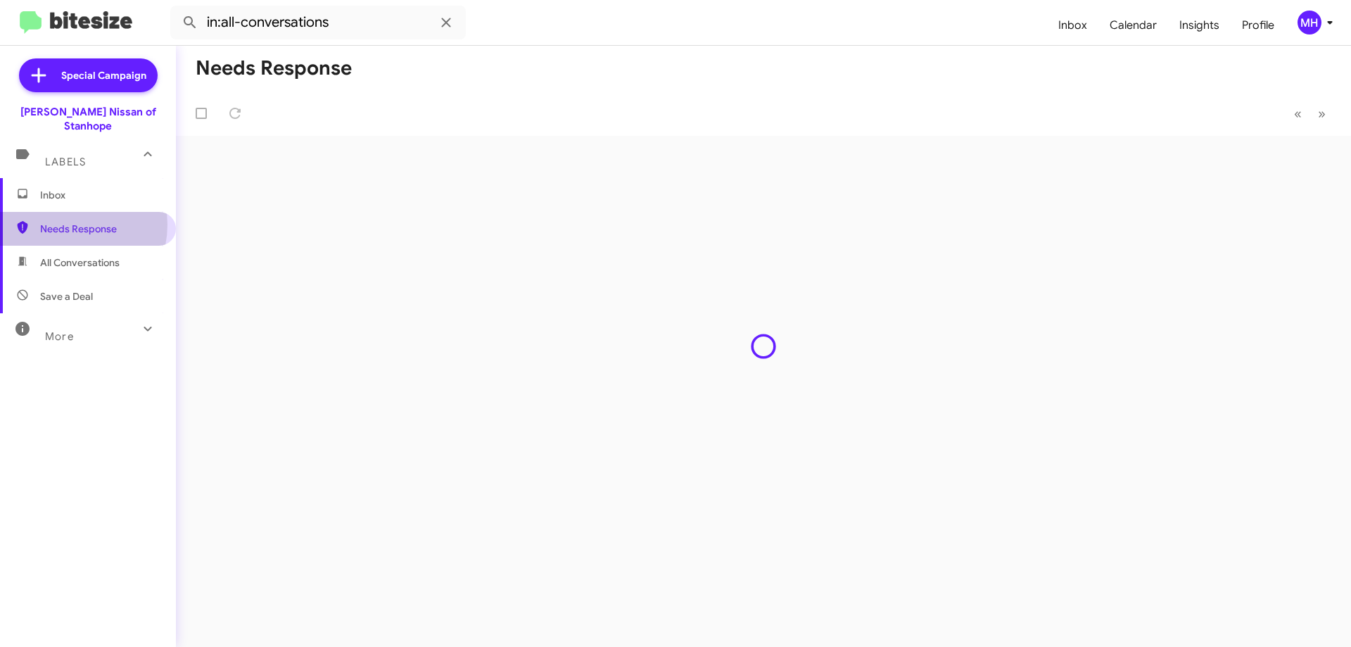
type input "in:needs-response"
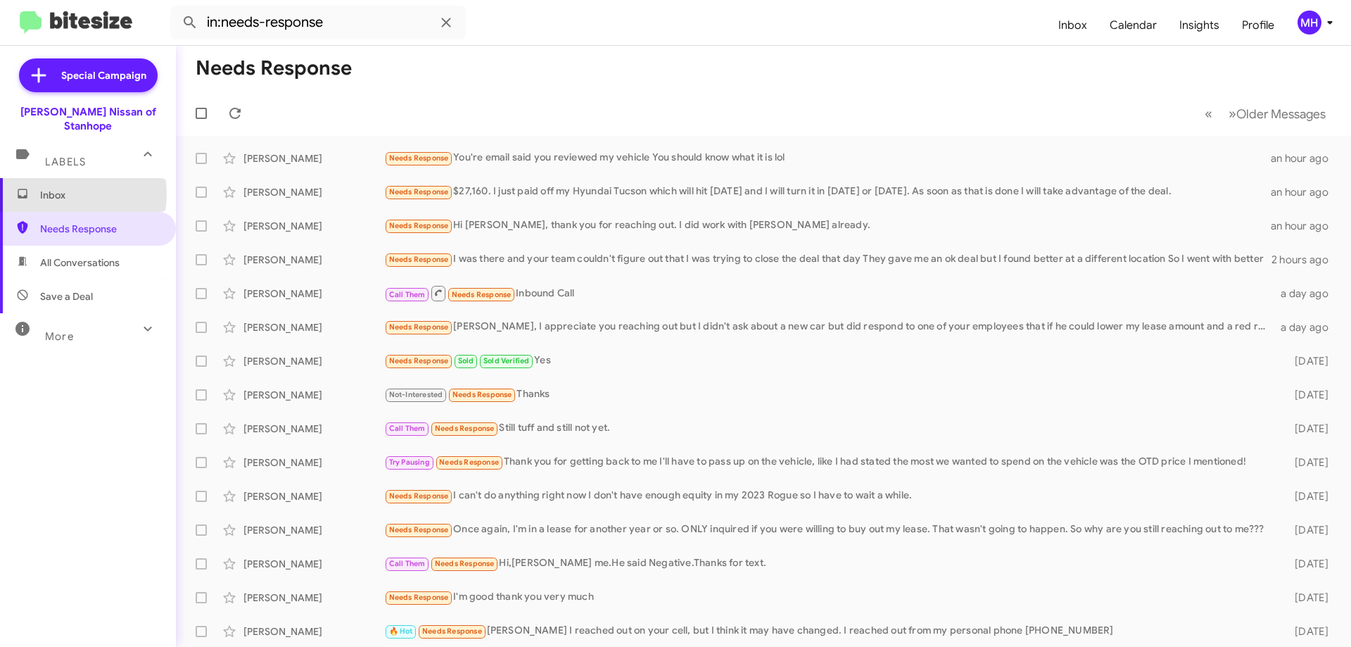
click at [65, 188] on span "Inbox" at bounding box center [100, 195] width 120 height 14
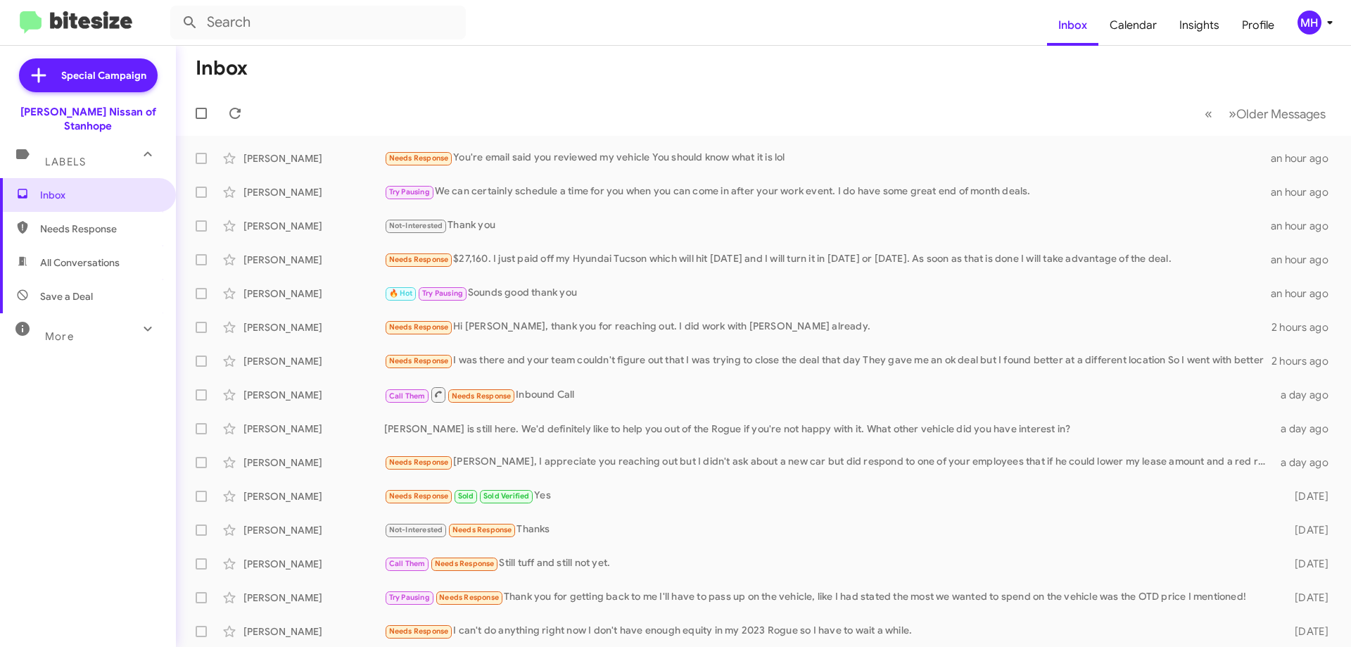
click at [82, 255] on span "All Conversations" at bounding box center [80, 262] width 80 height 14
type input "in:all-conversations"
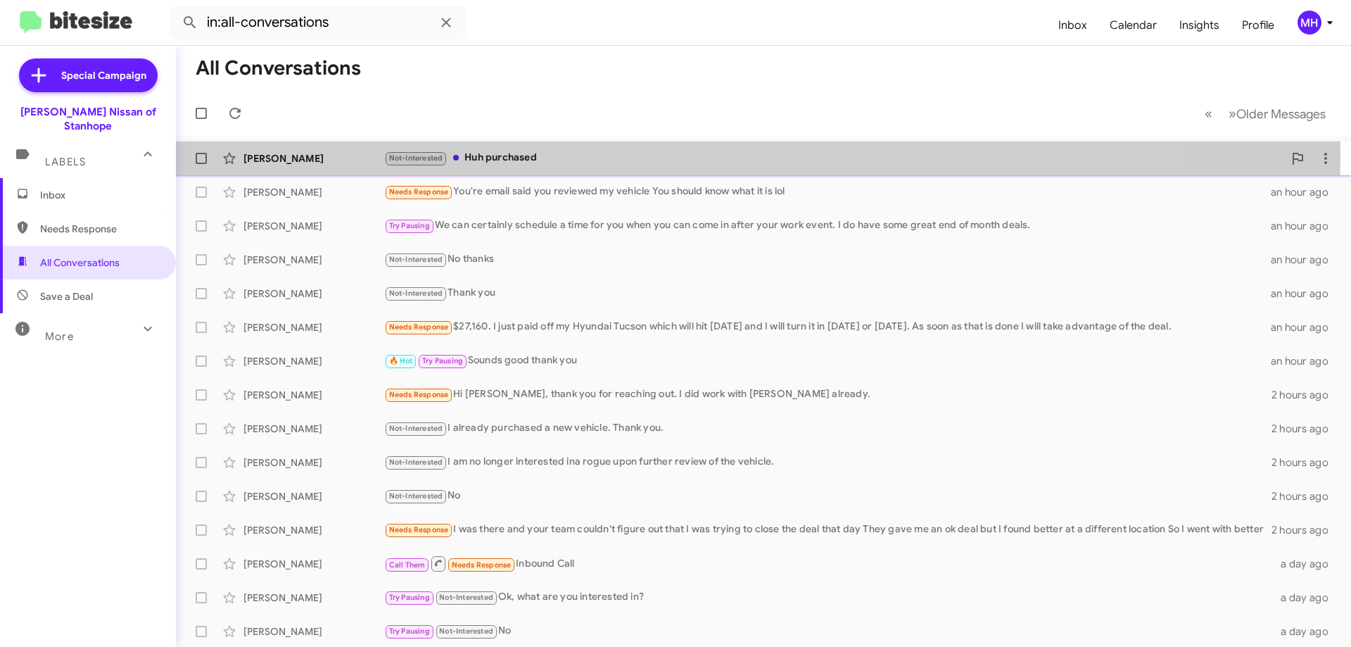
click at [547, 153] on div "Not-Interested Huh purchased" at bounding box center [833, 158] width 899 height 16
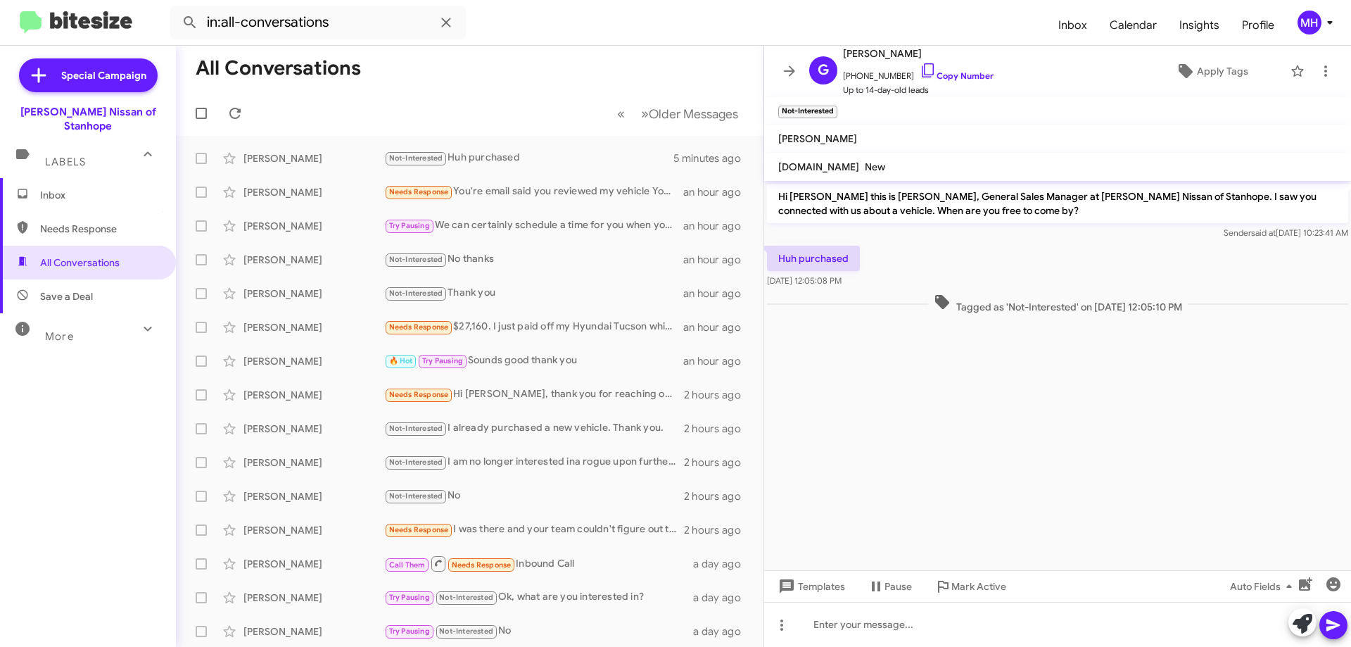
click at [89, 188] on span "Inbox" at bounding box center [100, 195] width 120 height 14
